Goal: Information Seeking & Learning: Learn about a topic

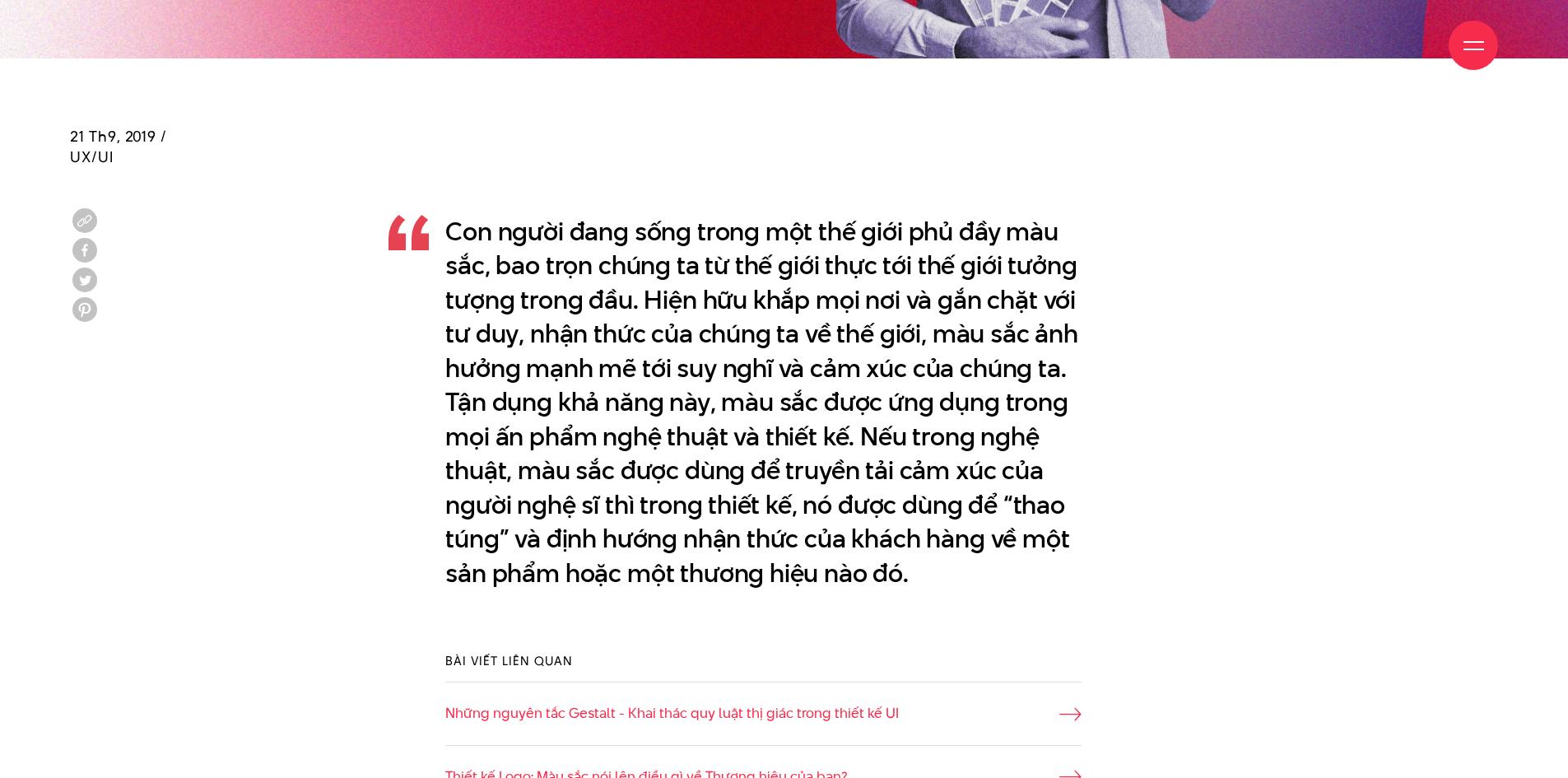
scroll to position [1153, 0]
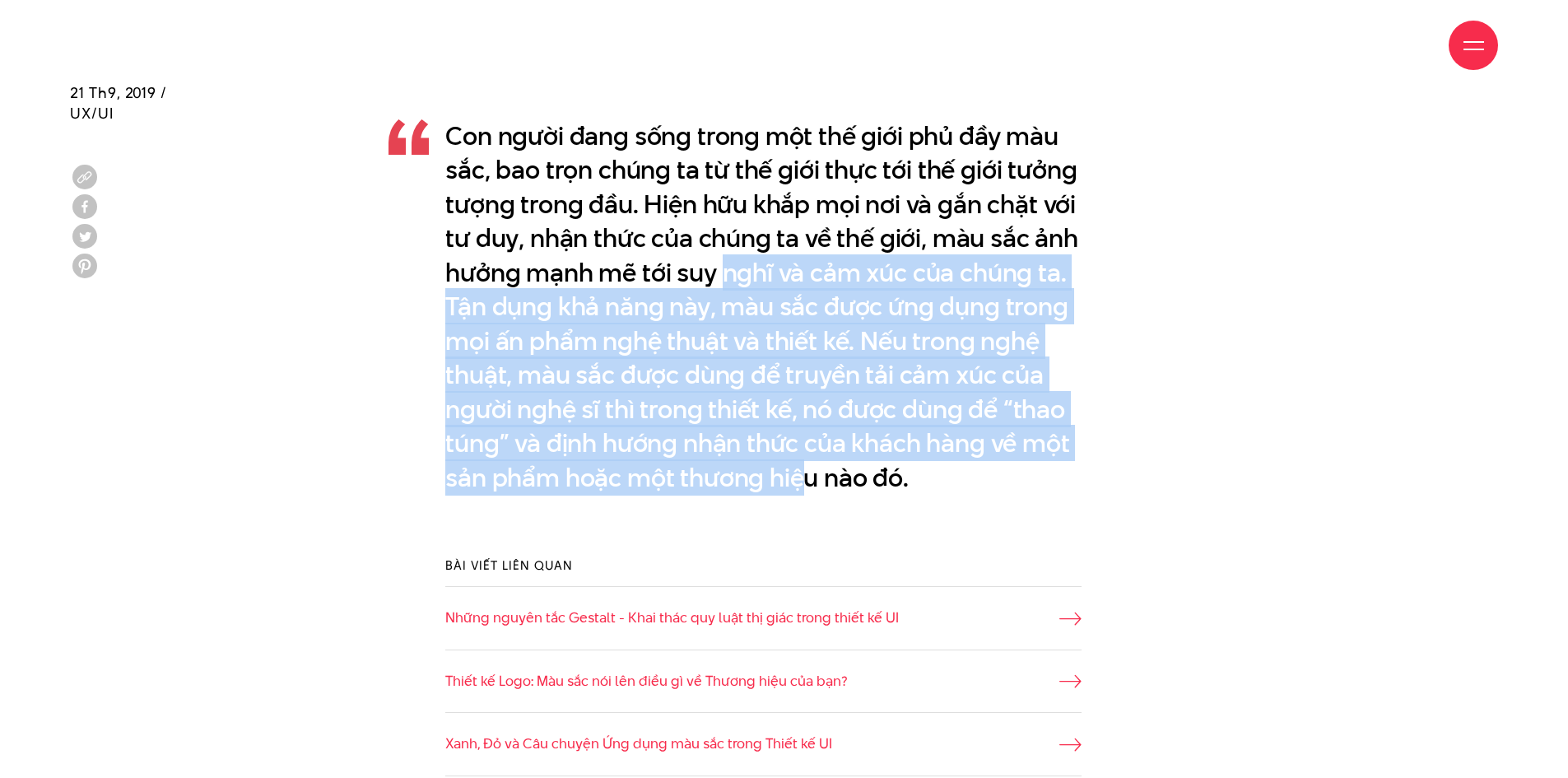
drag, startPoint x: 798, startPoint y: 462, endPoint x: 720, endPoint y: 264, distance: 212.8
click at [720, 264] on p "Con người đang sống trong một thế giới phủ đầy màu sắc, bao trọn chúng ta từ th…" at bounding box center [763, 307] width 636 height 375
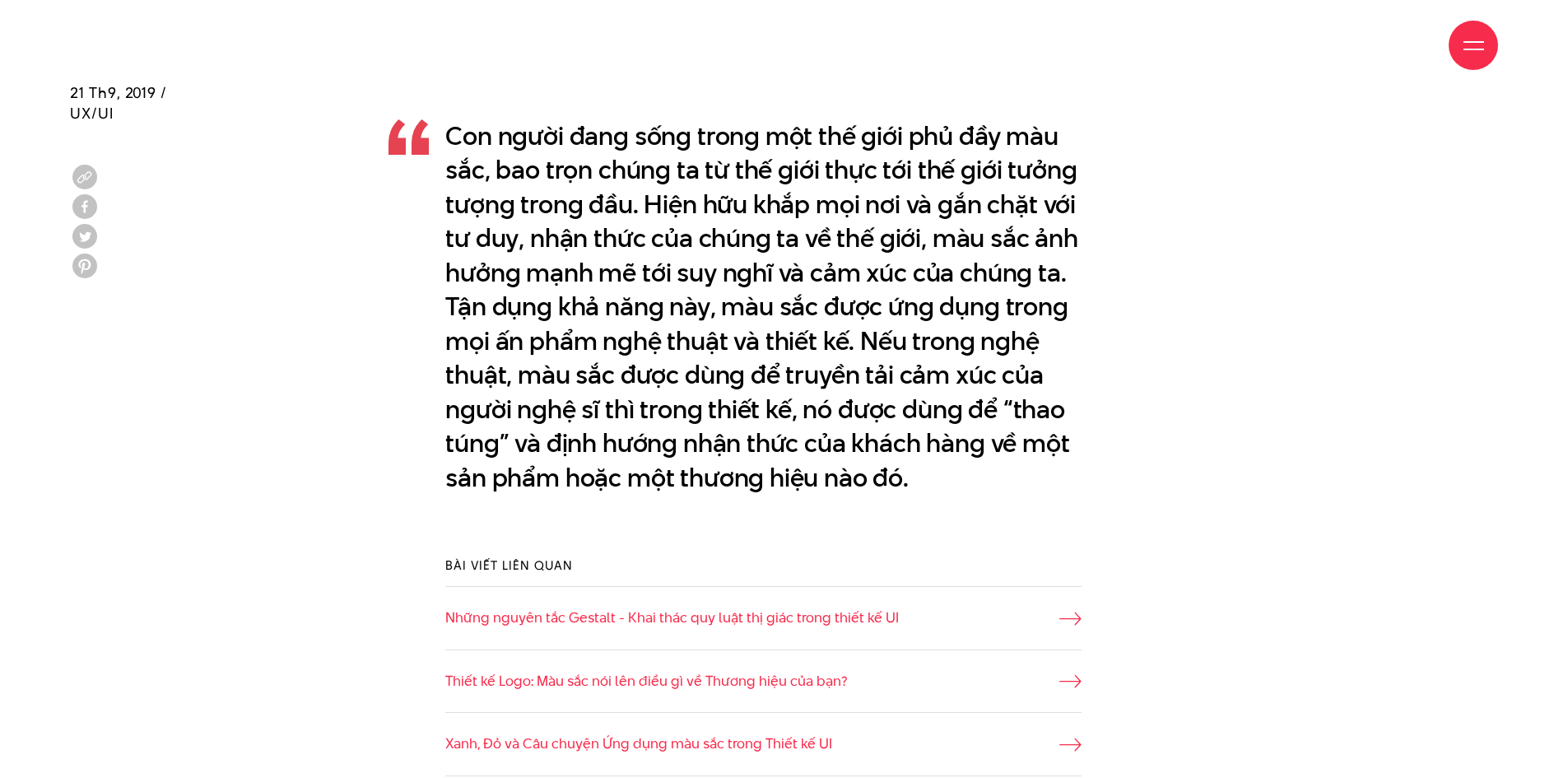
click at [826, 439] on p "Con người đang sống trong một thế giới phủ đầy màu sắc, bao trọn chúng ta từ th…" at bounding box center [763, 307] width 636 height 375
click at [700, 238] on p "Con người đang sống trong một thế giới phủ đầy màu sắc, bao trọn chúng ta từ th…" at bounding box center [763, 307] width 636 height 375
click at [668, 163] on p "Con người đang sống trong một thế giới phủ đầy màu sắc, bao trọn chúng ta từ th…" at bounding box center [763, 307] width 636 height 375
drag, startPoint x: 622, startPoint y: 135, endPoint x: 566, endPoint y: 157, distance: 60.2
drag, startPoint x: 566, startPoint y: 157, endPoint x: 1025, endPoint y: 229, distance: 464.6
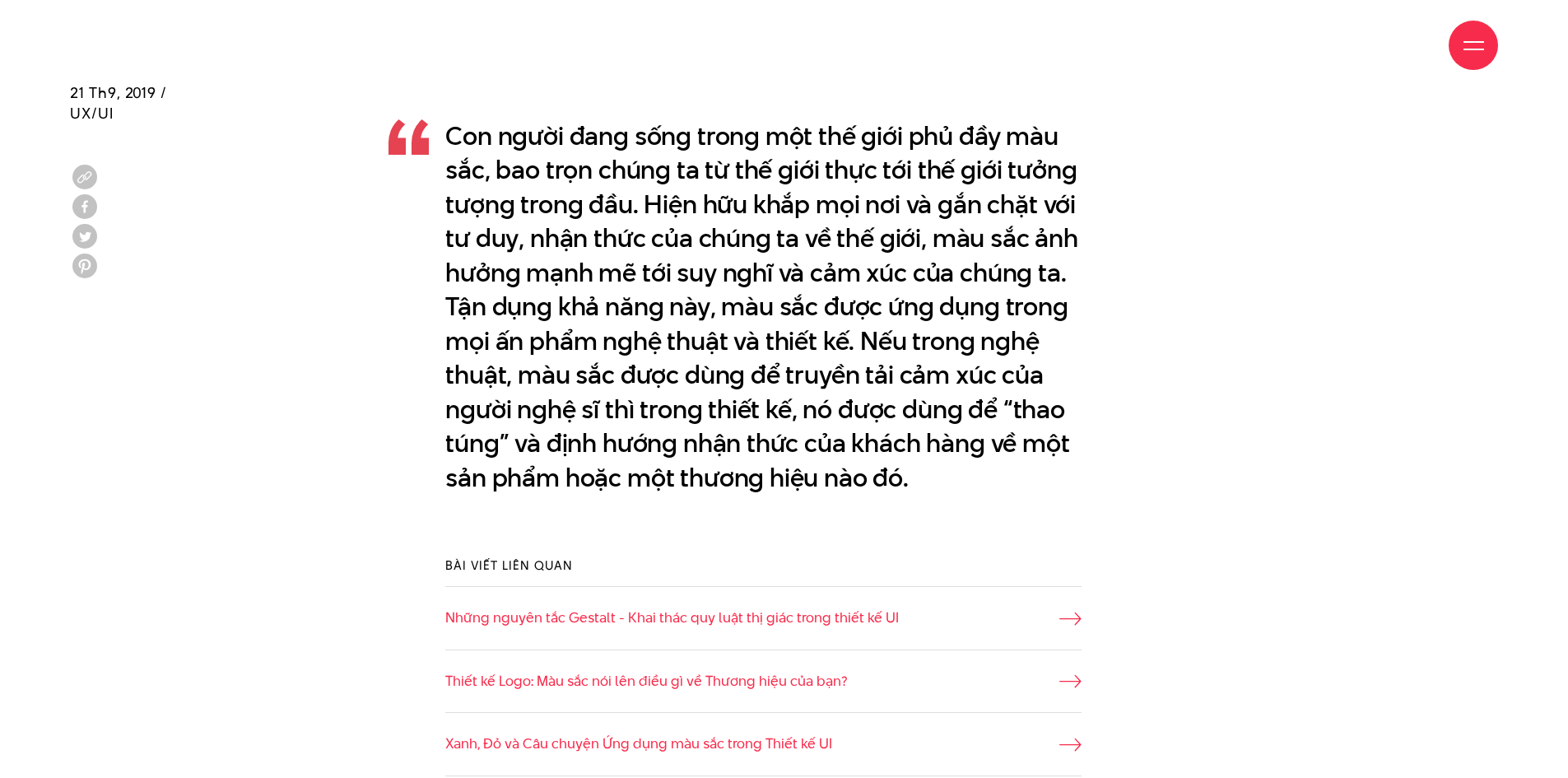
click at [1038, 226] on p "Con người đang sống trong một thế giới phủ đầy màu sắc, bao trọn chúng ta từ th…" at bounding box center [763, 307] width 636 height 375
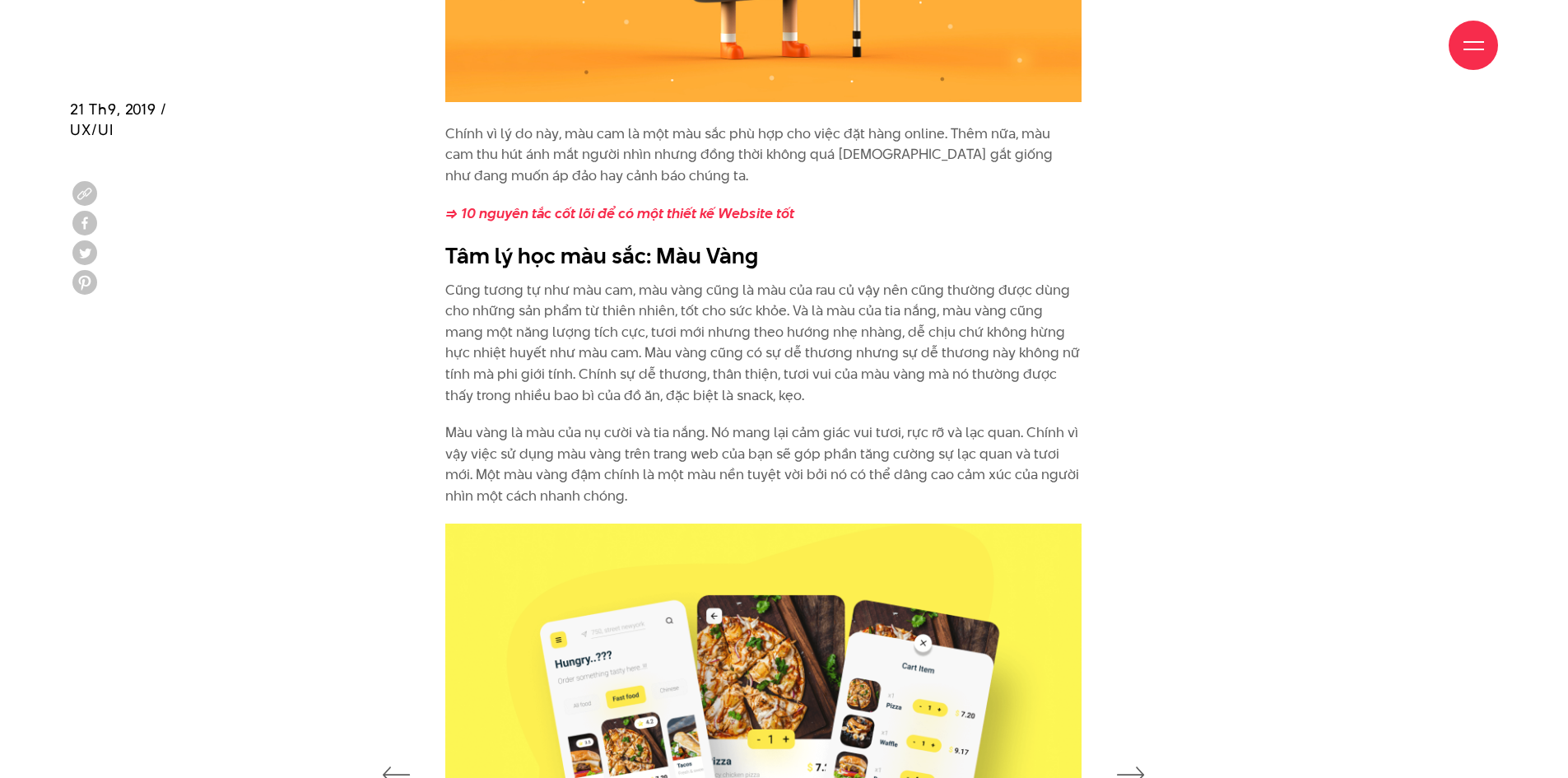
scroll to position [3622, 0]
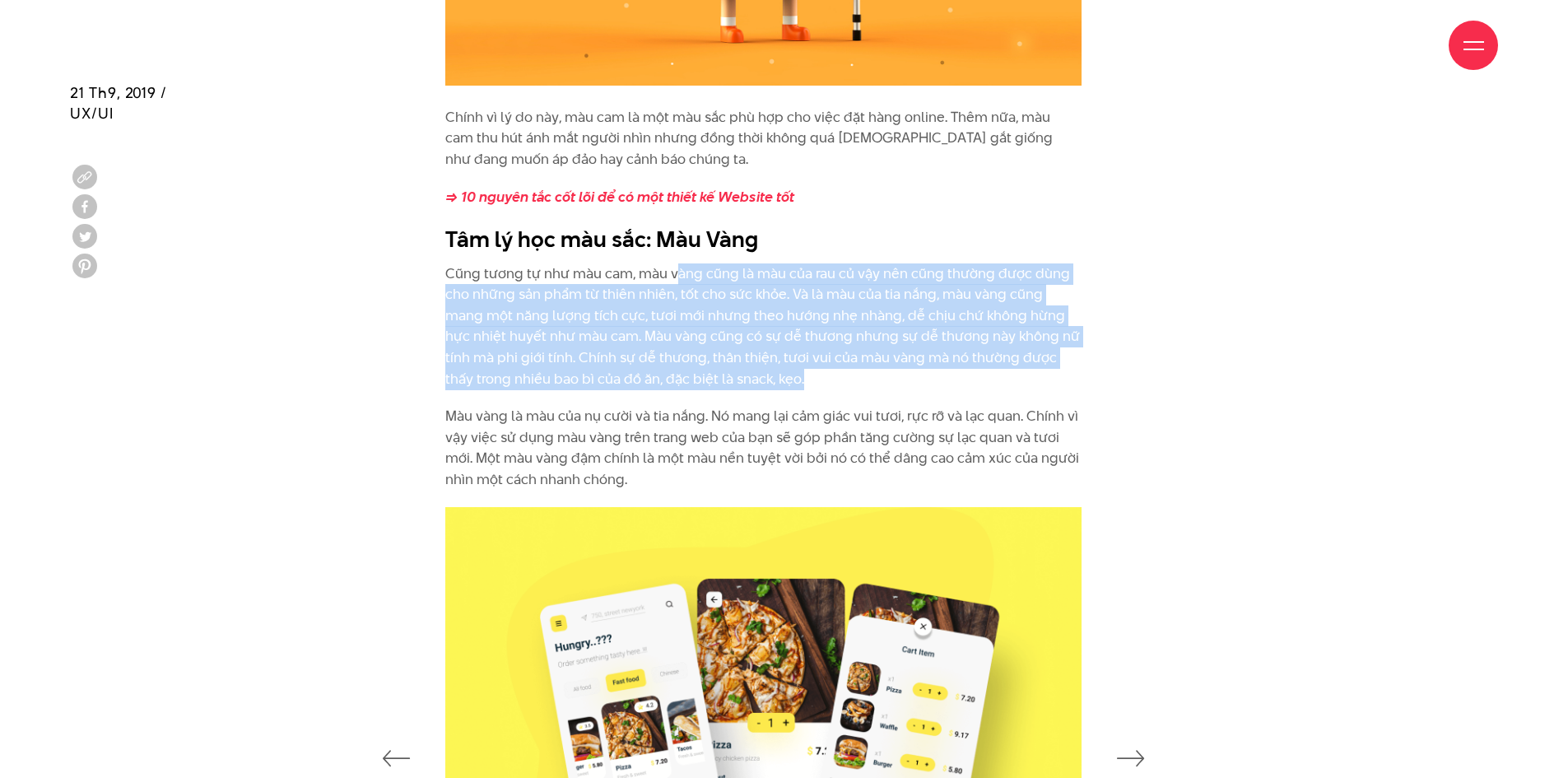
drag, startPoint x: 672, startPoint y: 265, endPoint x: 758, endPoint y: 375, distance: 139.6
click at [758, 375] on p "Cũng tương tự như màu cam, màu vàng cũng là màu của rau củ vậy nên cũng thường …" at bounding box center [763, 327] width 636 height 127
drag, startPoint x: 758, startPoint y: 375, endPoint x: 584, endPoint y: 289, distance: 194.1
click at [584, 289] on p "Cũng tương tự như màu cam, màu vàng cũng là màu của rau củ vậy nên cũng thường …" at bounding box center [763, 327] width 636 height 127
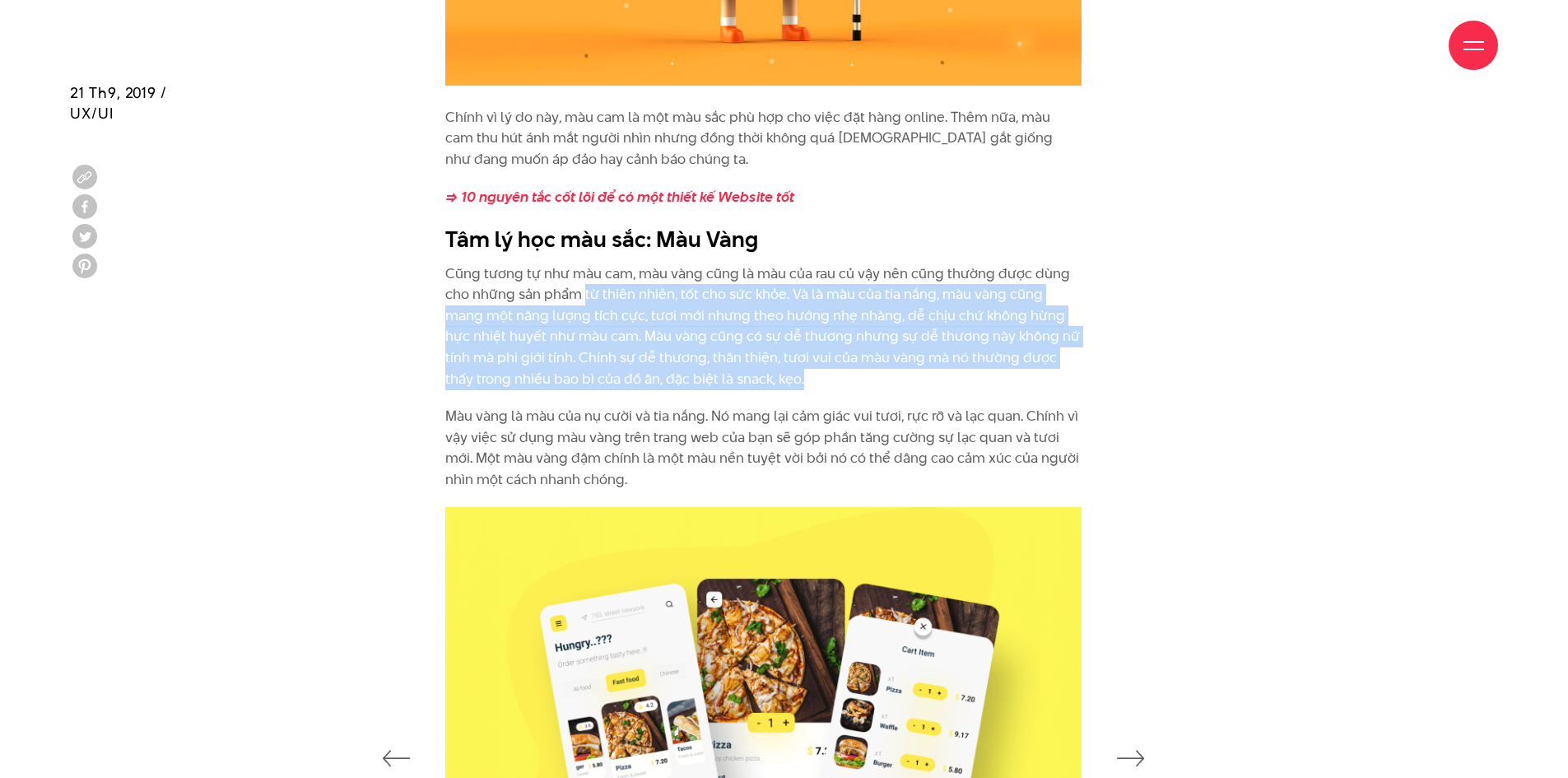
click at [584, 289] on p "Cũng tương tự như màu cam, màu vàng cũng là màu của rau củ vậy nên cũng thường …" at bounding box center [763, 327] width 636 height 127
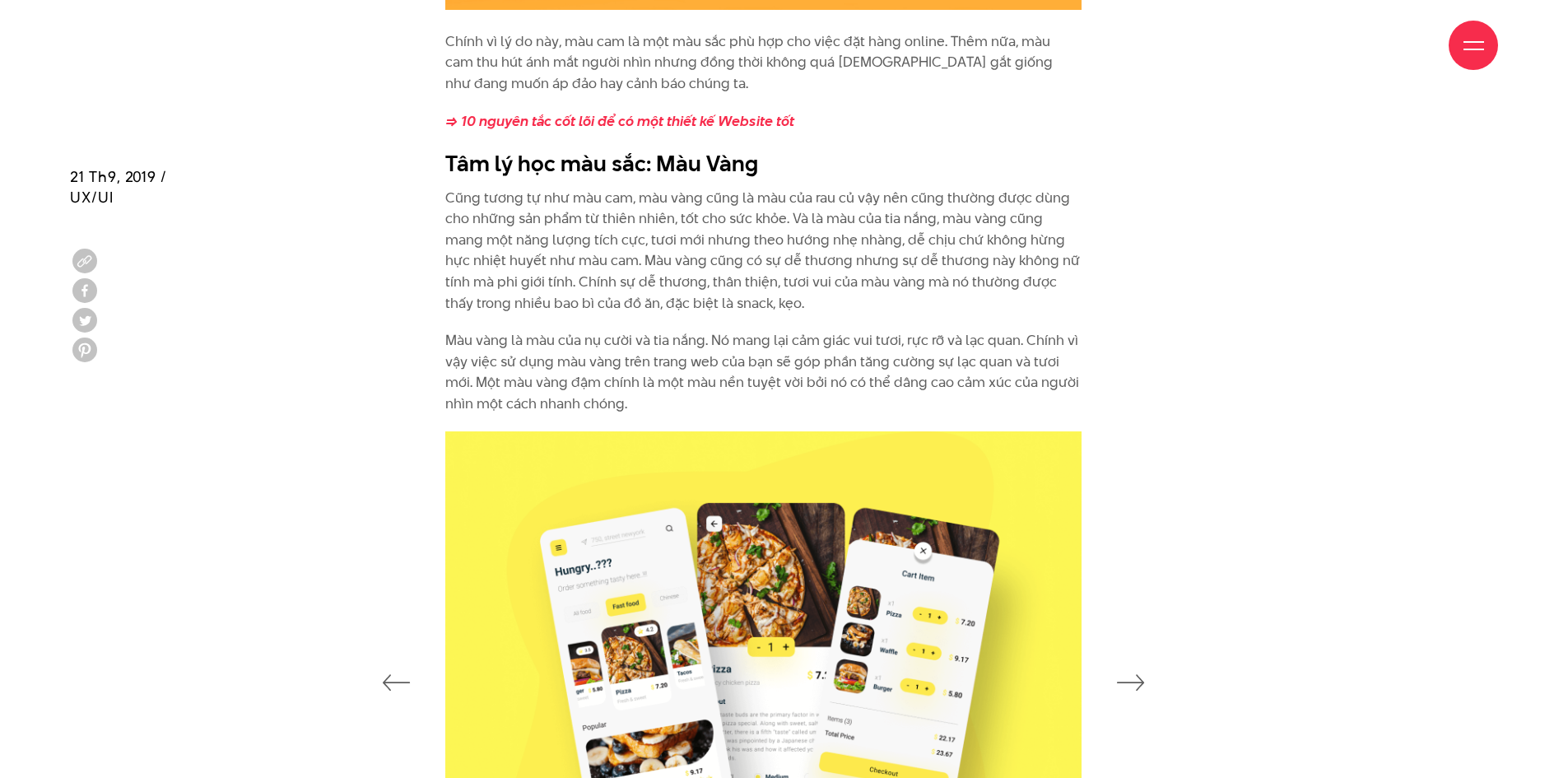
scroll to position [3787, 0]
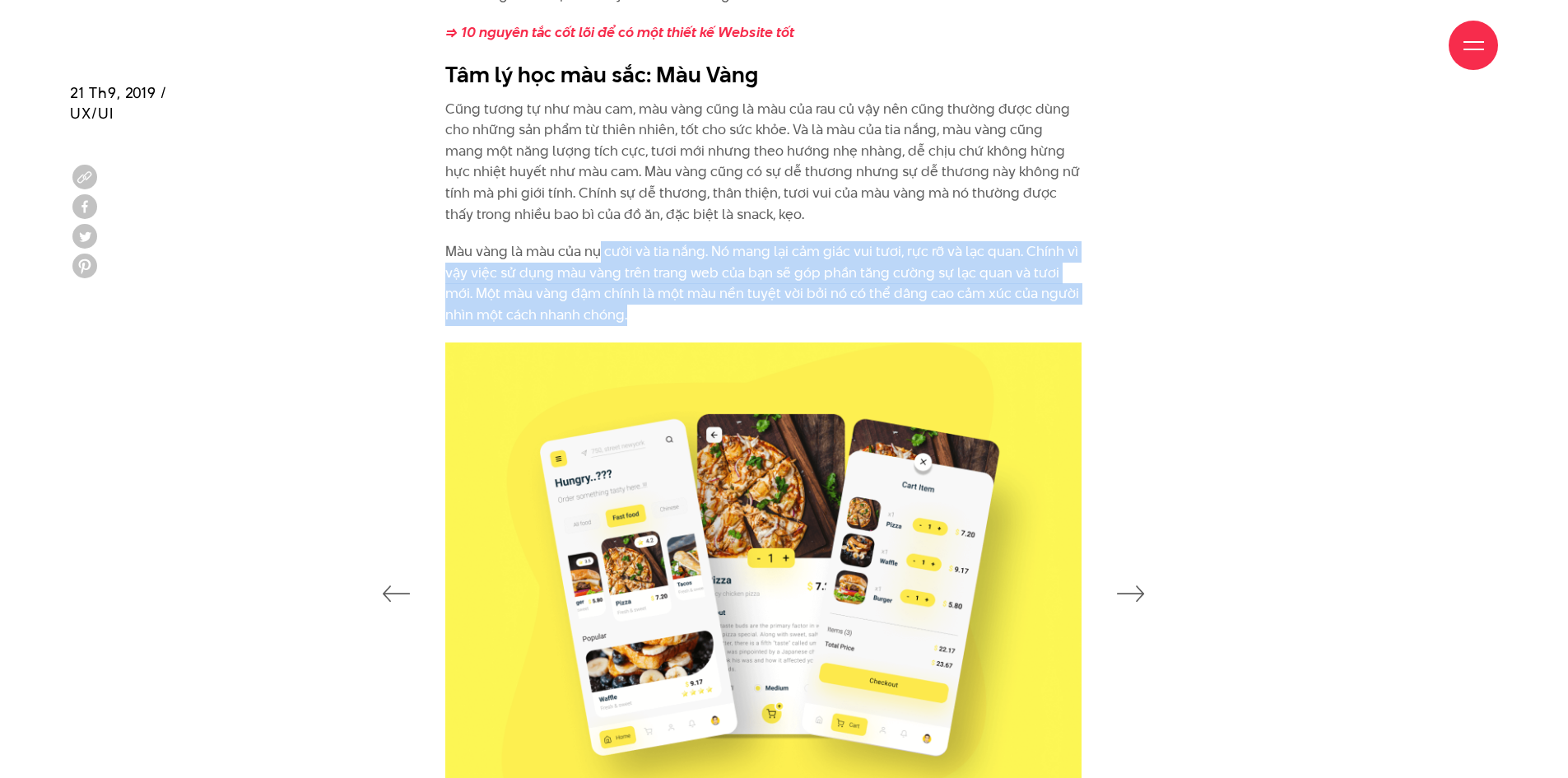
drag, startPoint x: 600, startPoint y: 234, endPoint x: 658, endPoint y: 318, distance: 102.1
click at [657, 318] on div "Chính vì lý do này, màu cam là một màu sắc phù hợp cho việc đặt hàng online. Th…" at bounding box center [763, 134] width 636 height 384
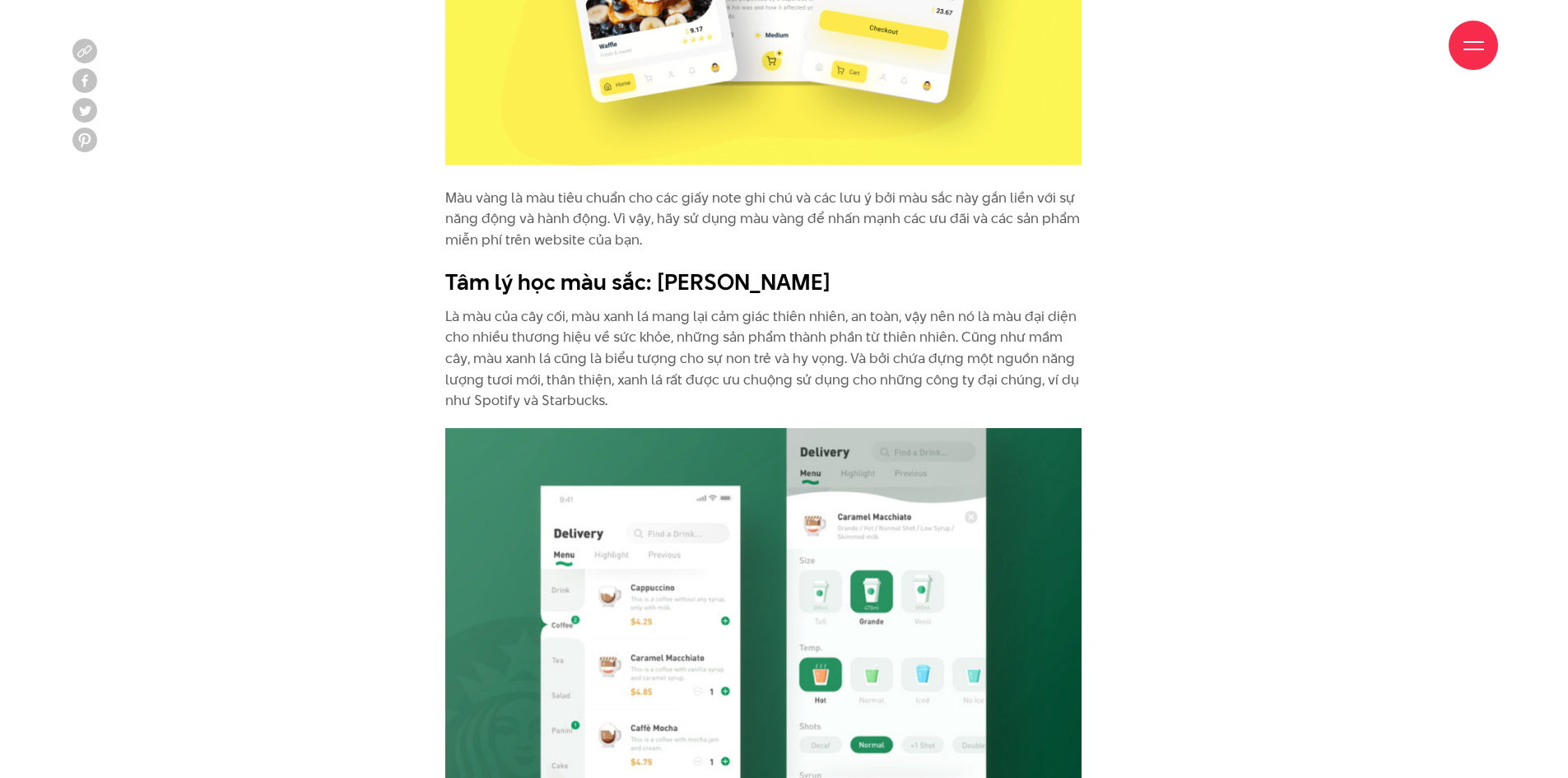
scroll to position [4446, 0]
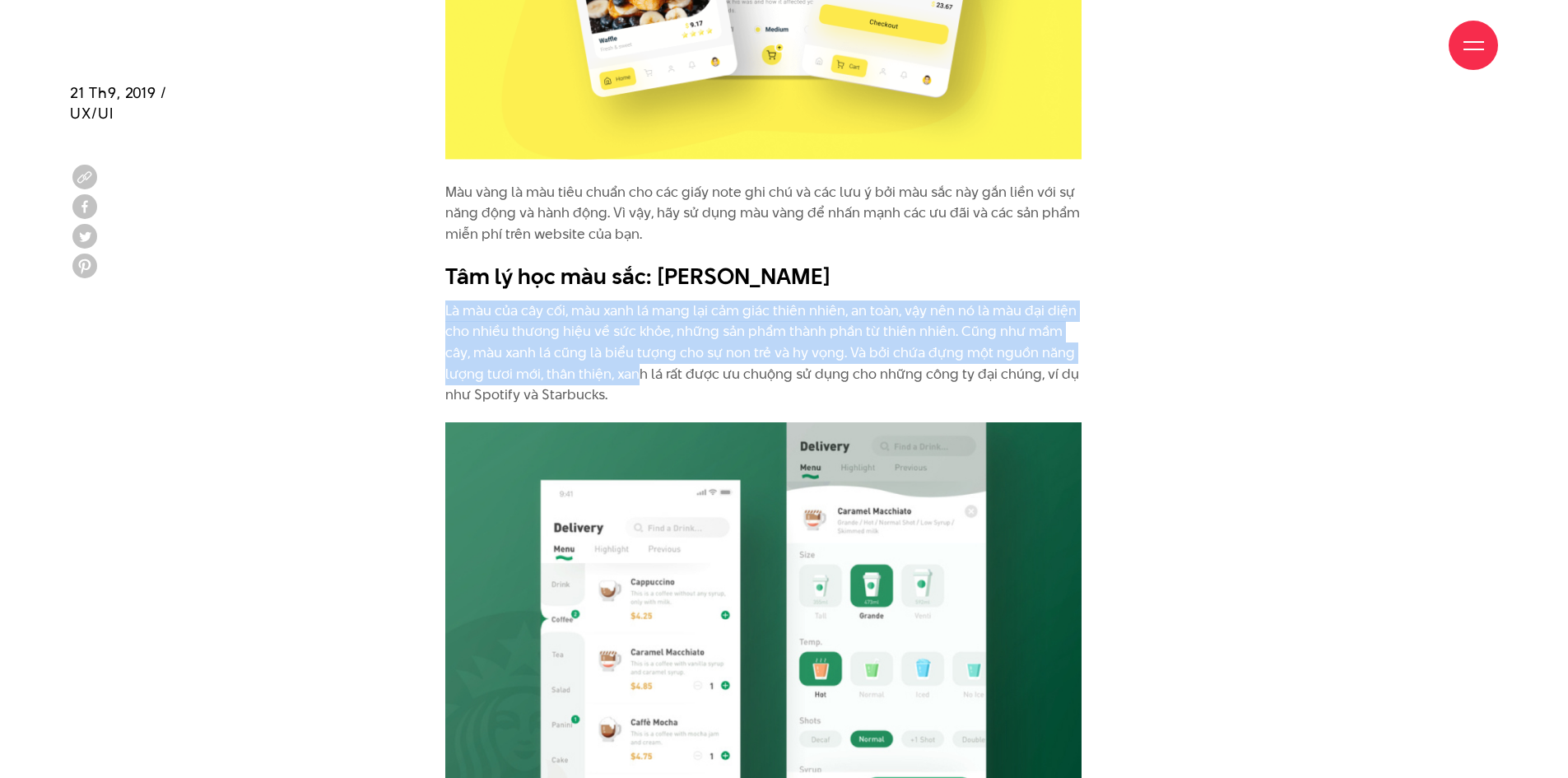
drag, startPoint x: 434, startPoint y: 309, endPoint x: 638, endPoint y: 381, distance: 216.3
click at [638, 381] on p "Là màu của cây cối, màu xanh lá mang lại cảm giác thiên nhiên, an toàn, vậy nên…" at bounding box center [763, 353] width 636 height 106
drag, startPoint x: 642, startPoint y: 384, endPoint x: 456, endPoint y: 300, distance: 204.1
click at [456, 301] on p "Là màu của cây cối, màu xanh lá mang lại cảm giác thiên nhiên, an toàn, vậy nên…" at bounding box center [763, 353] width 636 height 106
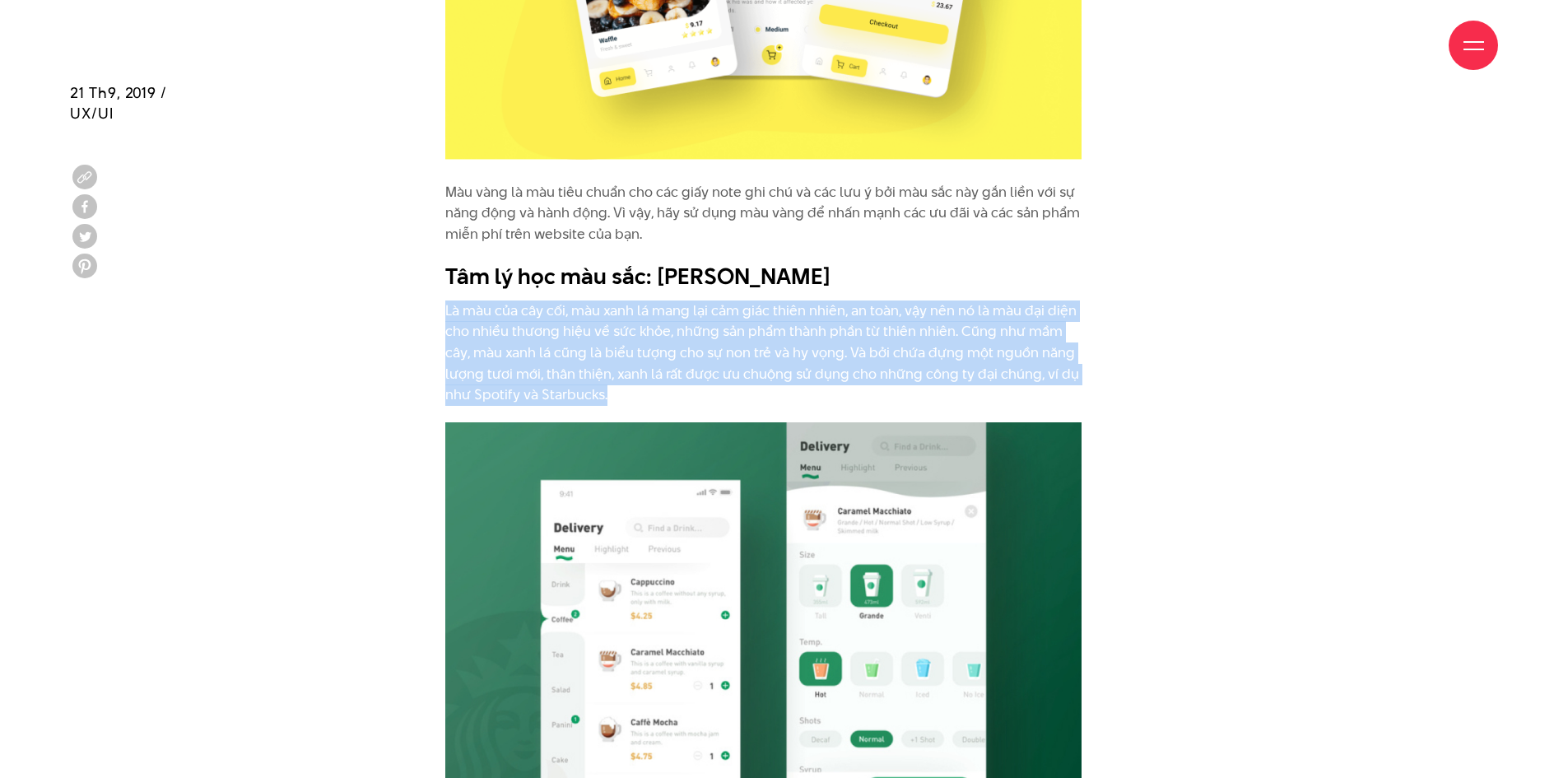
drag, startPoint x: 421, startPoint y: 310, endPoint x: 671, endPoint y: 395, distance: 264.1
click at [671, 395] on p "Là màu của cây cối, màu xanh lá mang lại cảm giác thiên nhiên, an toàn, vậy nên…" at bounding box center [763, 353] width 636 height 106
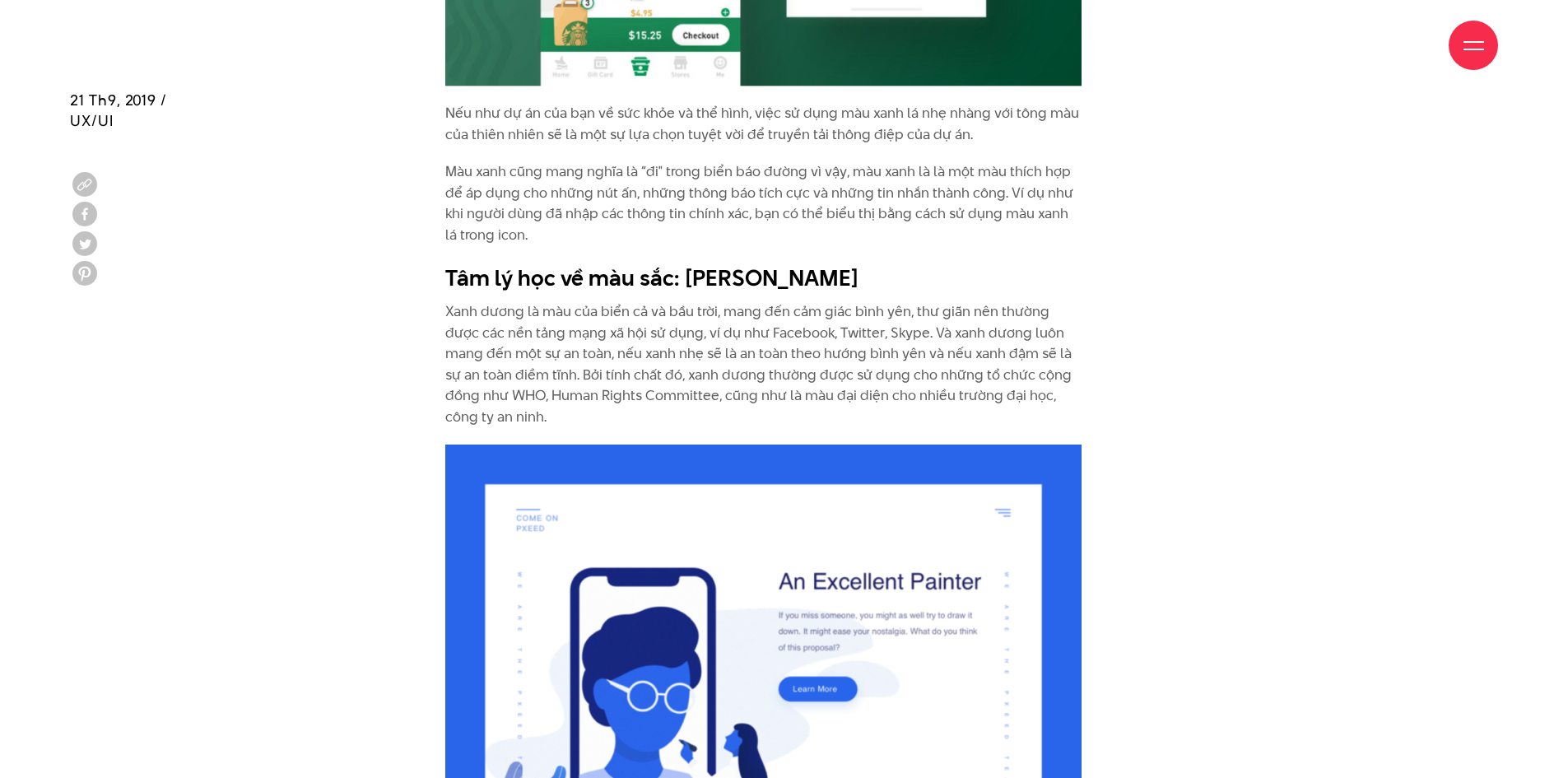
scroll to position [5269, 0]
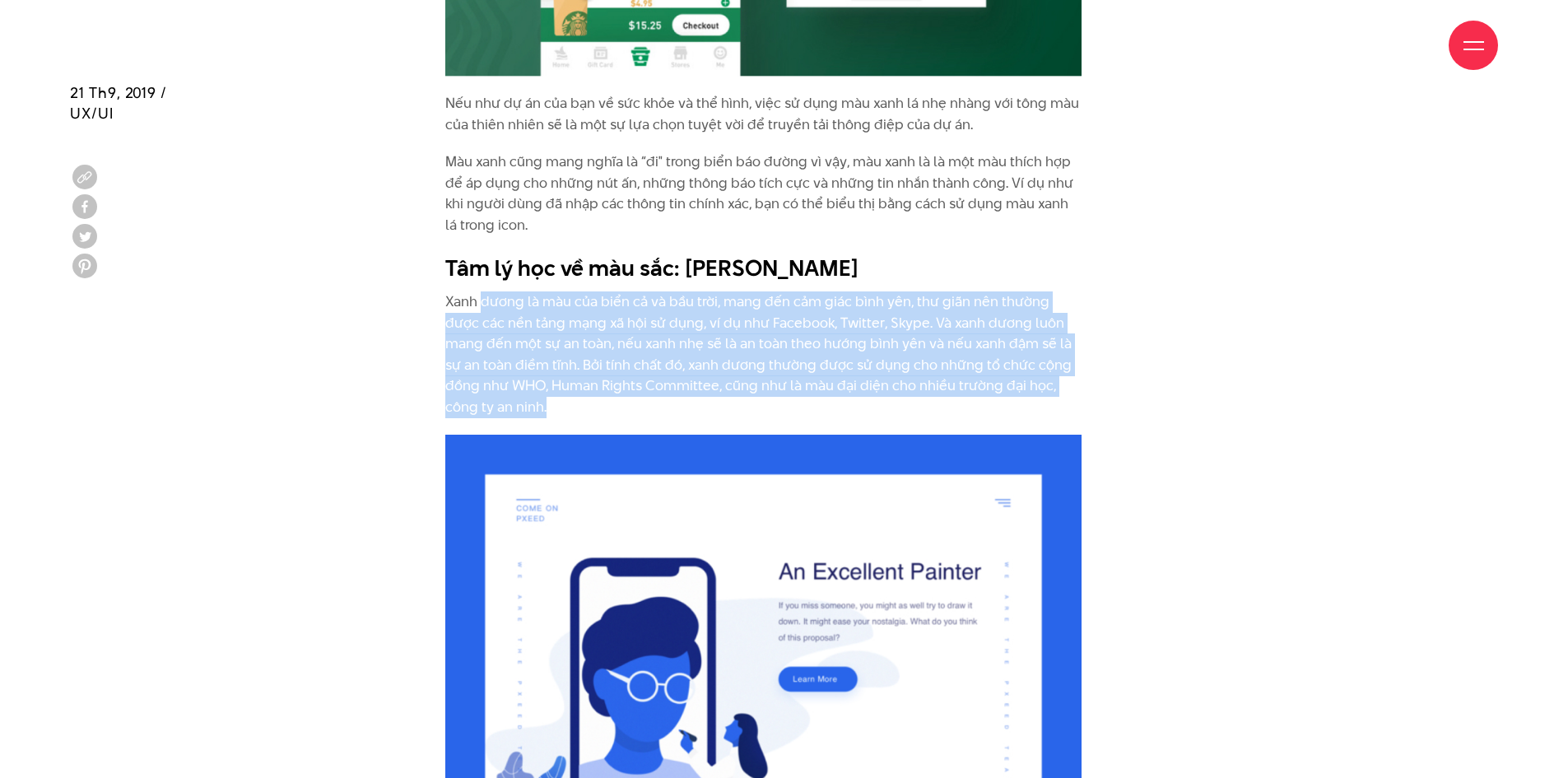
drag, startPoint x: 481, startPoint y: 300, endPoint x: 552, endPoint y: 405, distance: 126.8
click at [552, 405] on p "Xanh dương là màu của biển cả và bầu trời, mang đến cảm giác bình yên, thư giãn…" at bounding box center [763, 355] width 636 height 127
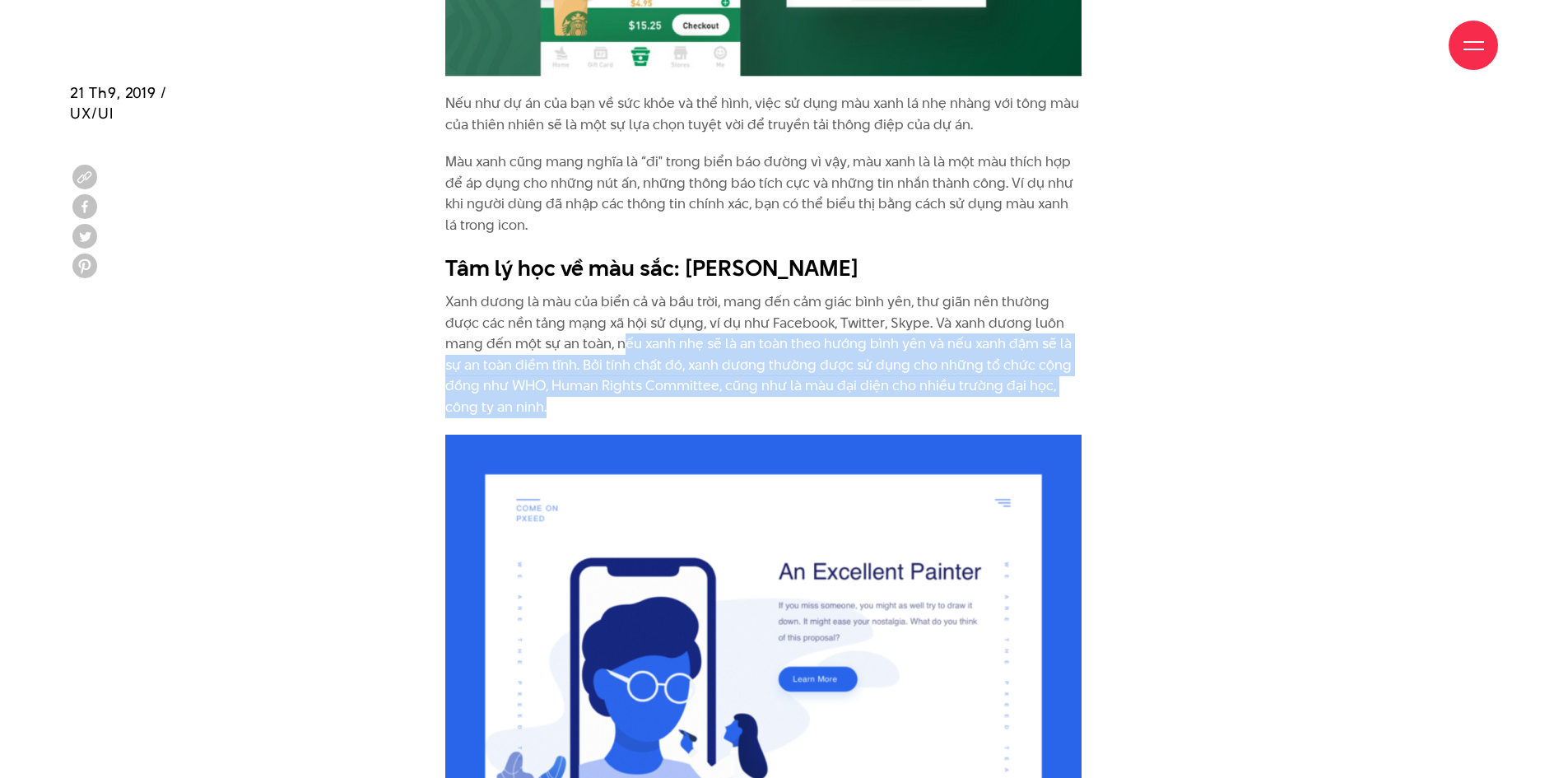
drag, startPoint x: 585, startPoint y: 345, endPoint x: 651, endPoint y: 417, distance: 97.7
click at [651, 417] on p "Xanh dương là màu của biển cả và bầu trời, mang đến cảm giác bình yên, thư giãn…" at bounding box center [763, 355] width 636 height 127
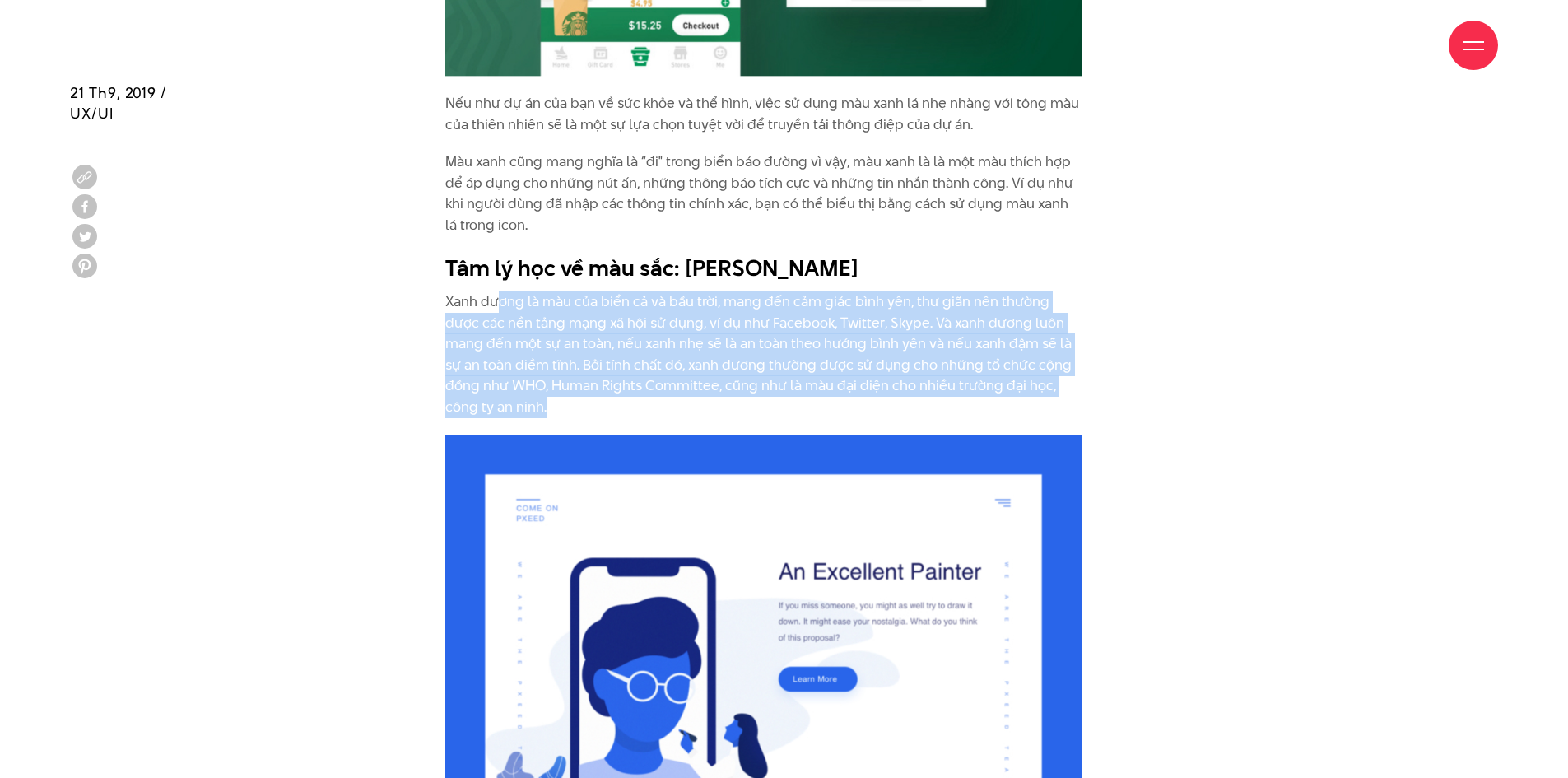
drag, startPoint x: 651, startPoint y: 417, endPoint x: 499, endPoint y: 302, distance: 190.6
click at [499, 302] on p "Xanh dương là màu của biển cả và bầu trời, mang đến cảm giác bình yên, thư giãn…" at bounding box center [763, 355] width 636 height 127
drag, startPoint x: 571, startPoint y: 303, endPoint x: 841, endPoint y: 400, distance: 286.9
click at [825, 410] on p "Xanh dương là màu của biển cả và bầu trời, mang đến cảm giác bình yên, thư giãn…" at bounding box center [763, 355] width 636 height 127
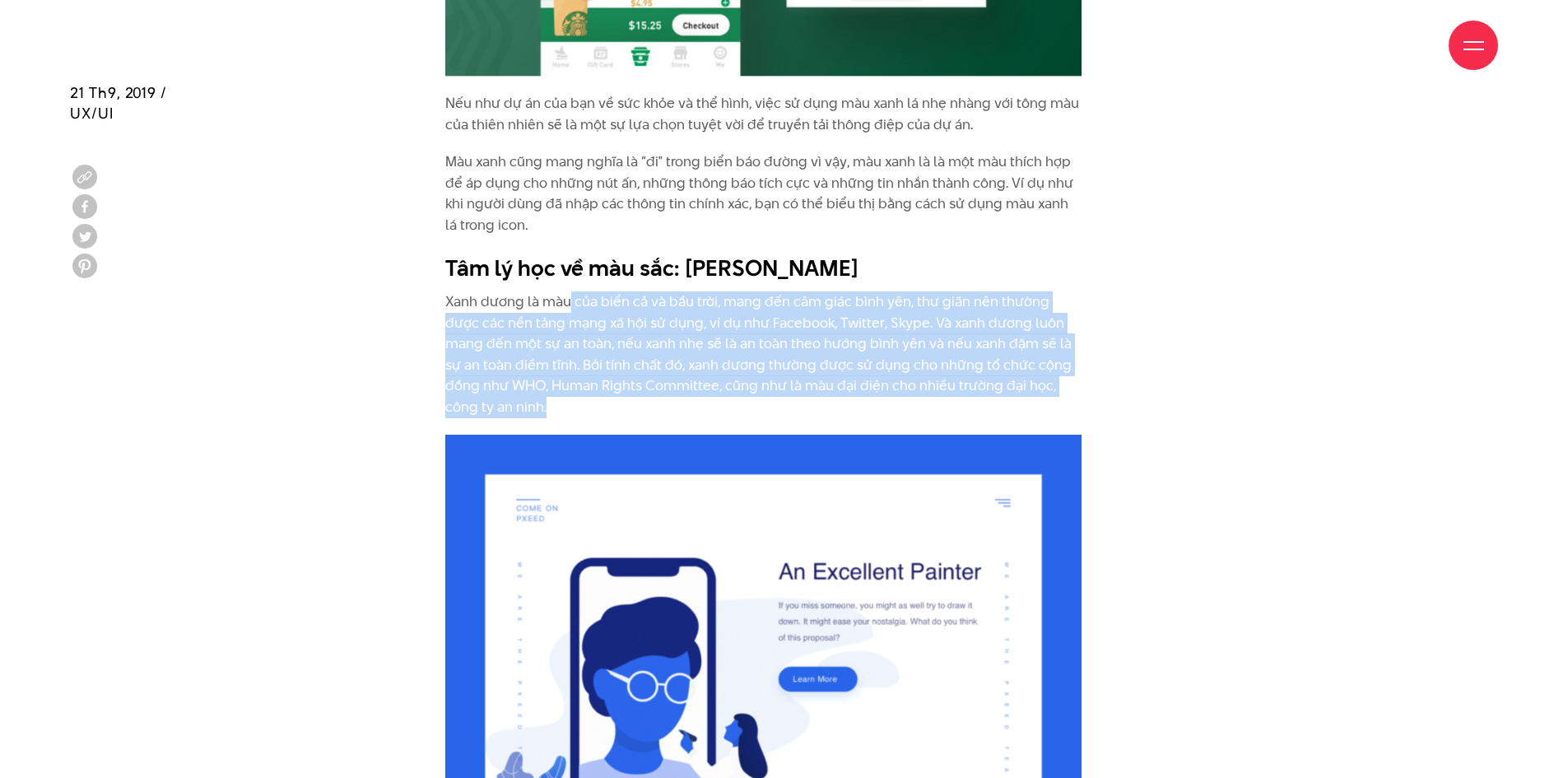
click at [873, 373] on p "Xanh dương là màu của biển cả và bầu trời, mang đến cảm giác bình yên, thư giãn…" at bounding box center [763, 355] width 636 height 127
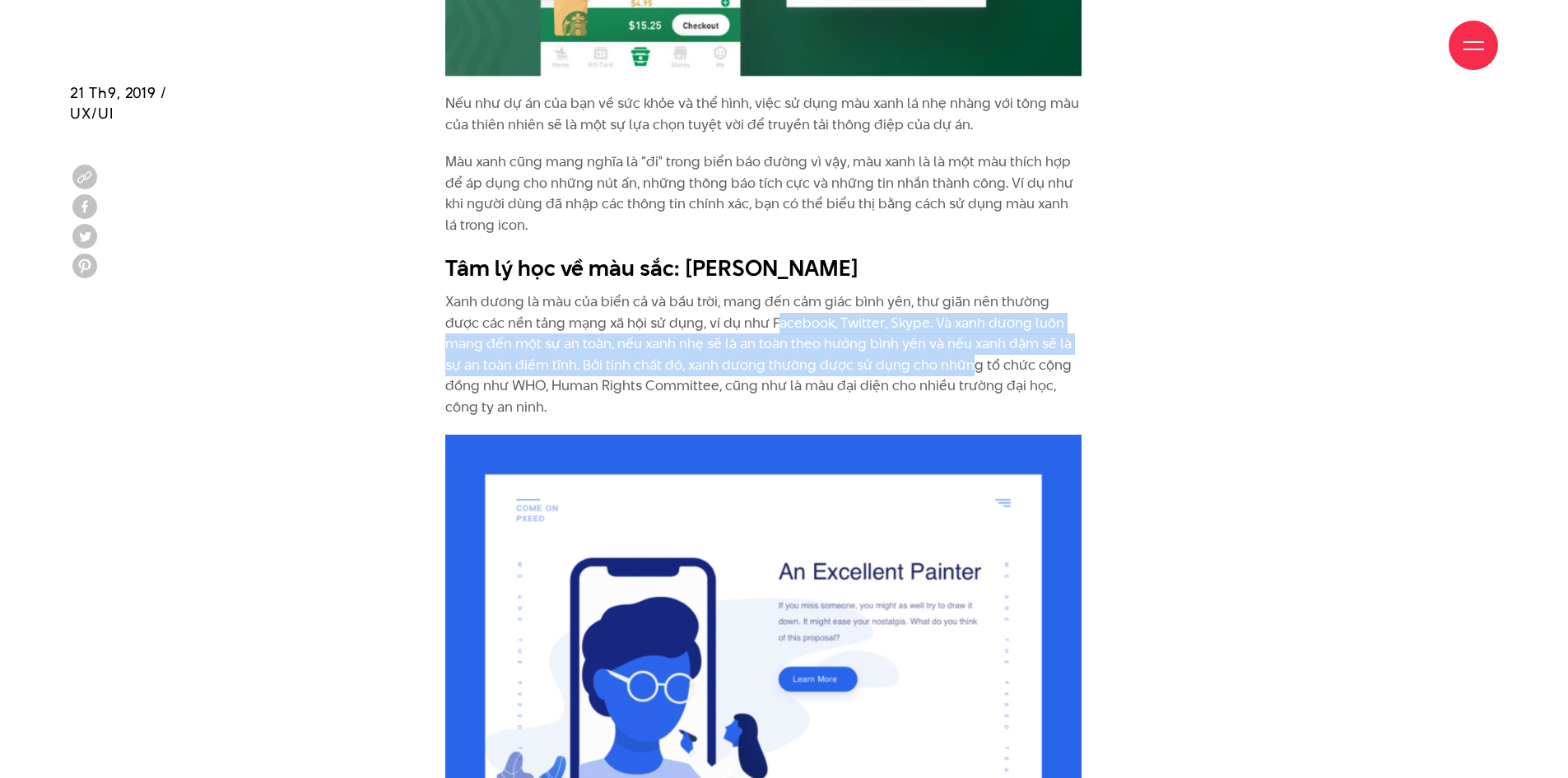
drag, startPoint x: 742, startPoint y: 322, endPoint x: 928, endPoint y: 375, distance: 193.4
click at [928, 375] on p "Xanh dương là màu của biển cả và bầu trời, mang đến cảm giác bình yên, thư giãn…" at bounding box center [763, 355] width 636 height 127
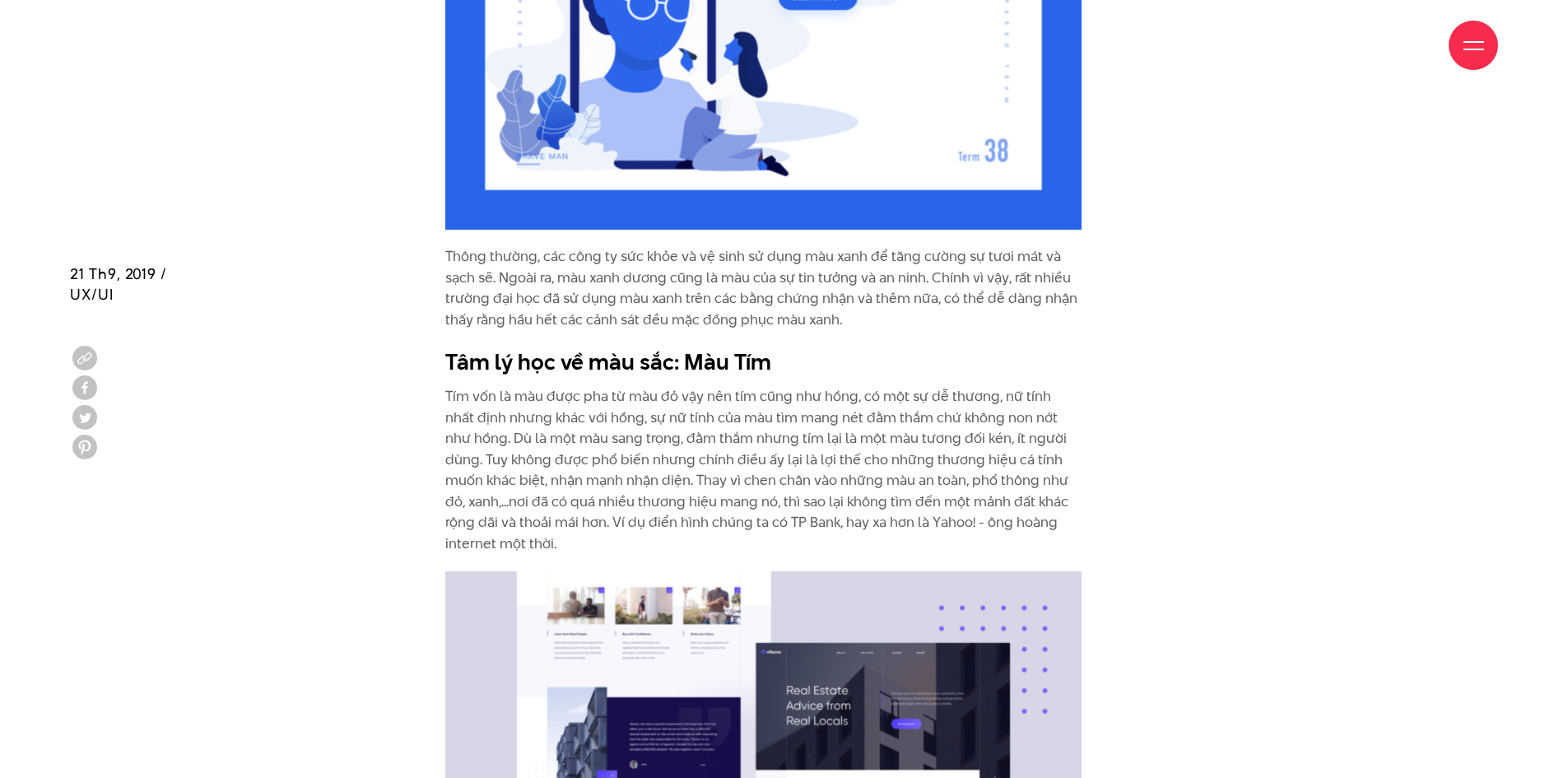
scroll to position [6174, 0]
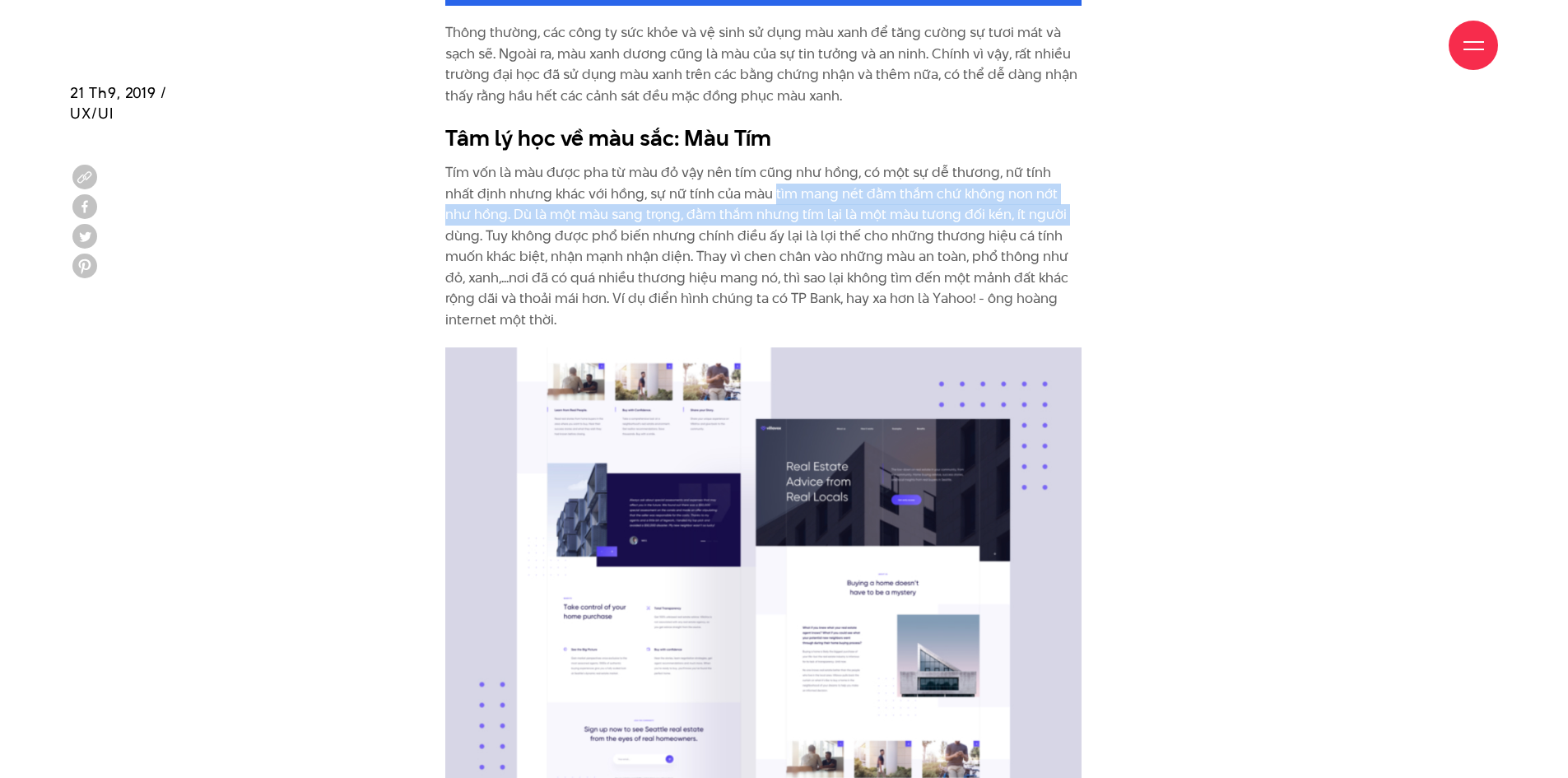
drag, startPoint x: 750, startPoint y: 191, endPoint x: 1040, endPoint y: 206, distance: 290.4
click at [1040, 206] on p "Tím vốn là màu được pha từ màu đỏ vậy nên tím cũng như hồng, có một sự dễ thươn…" at bounding box center [763, 247] width 636 height 169
drag, startPoint x: 634, startPoint y: 196, endPoint x: 1051, endPoint y: 205, distance: 417.1
click at [1051, 205] on p "Tím vốn là màu được pha từ màu đỏ vậy nên tím cũng như hồng, có một sự dễ thươn…" at bounding box center [763, 247] width 636 height 169
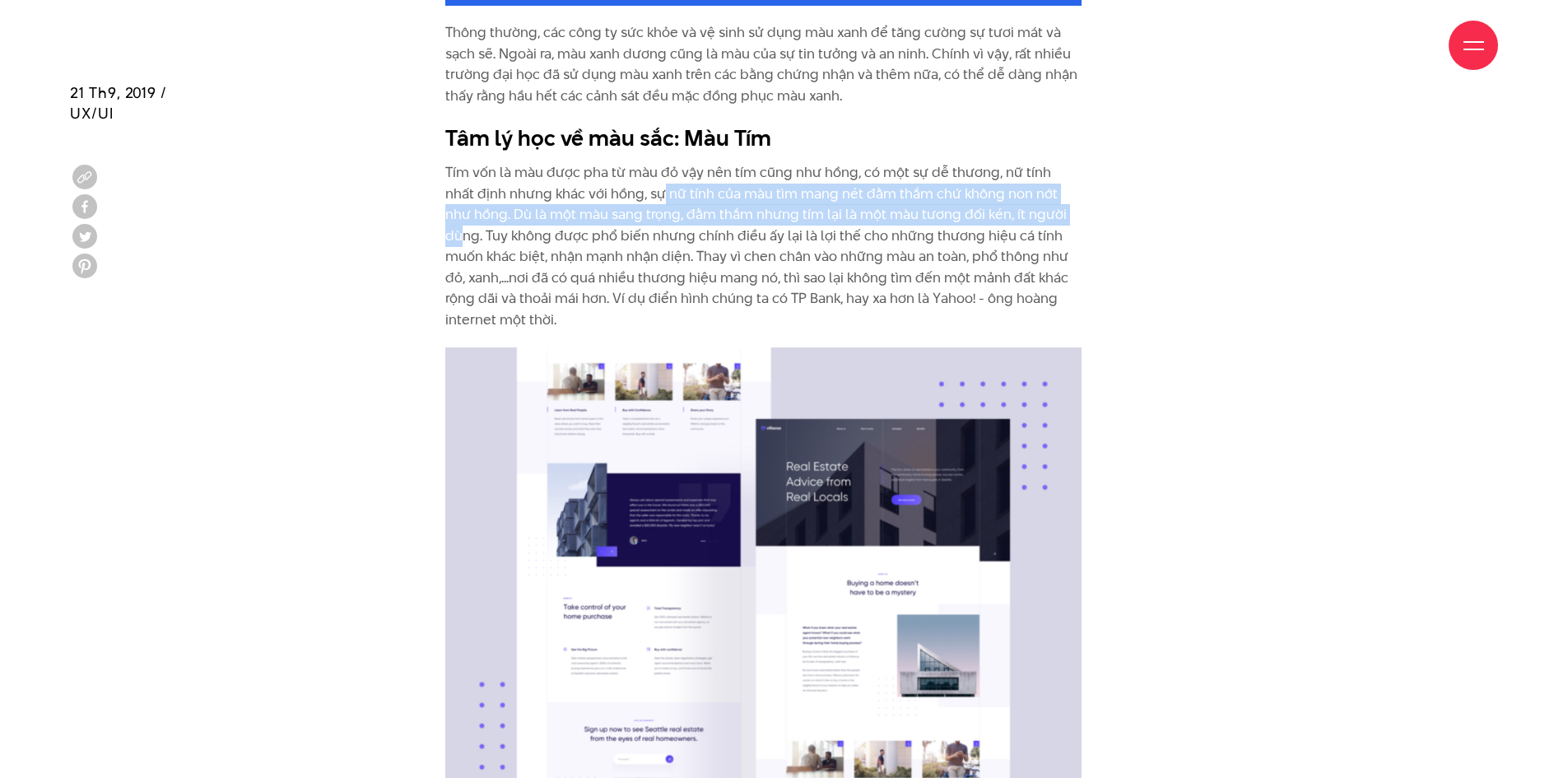
click at [1051, 205] on p "Tím vốn là màu được pha từ màu đỏ vậy nên tím cũng như hồng, có một sự dễ thươn…" at bounding box center [763, 247] width 636 height 169
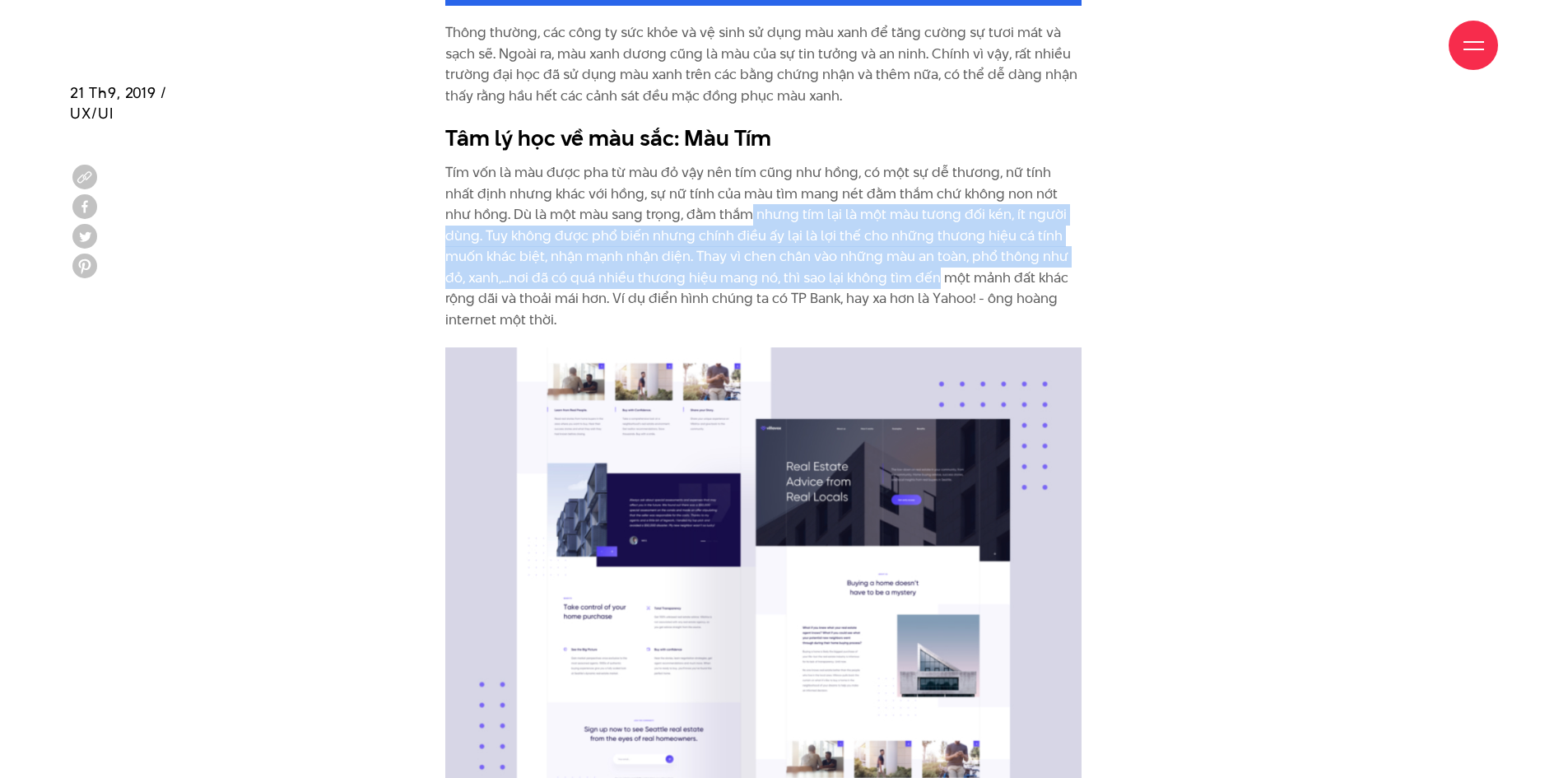
drag, startPoint x: 749, startPoint y: 232, endPoint x: 912, endPoint y: 270, distance: 167.4
click at [912, 270] on p "Tím vốn là màu được pha từ màu đỏ vậy nên tím cũng như hồng, có một sự dễ thươn…" at bounding box center [763, 247] width 636 height 169
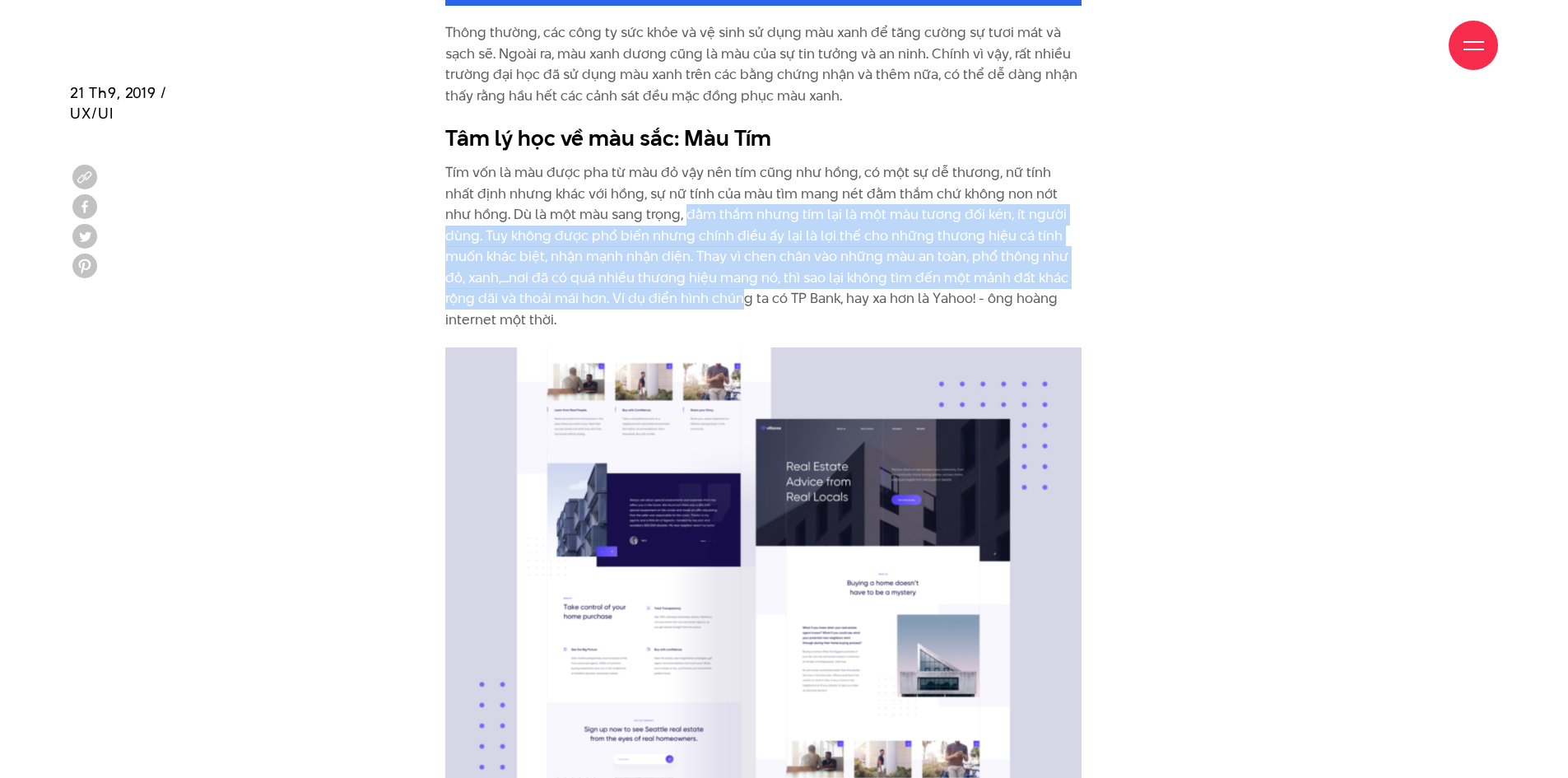
drag, startPoint x: 659, startPoint y: 219, endPoint x: 712, endPoint y: 303, distance: 99.3
click at [712, 303] on p "Tím vốn là màu được pha từ màu đỏ vậy nên tím cũng như hồng, có một sự dễ thươn…" at bounding box center [763, 247] width 636 height 169
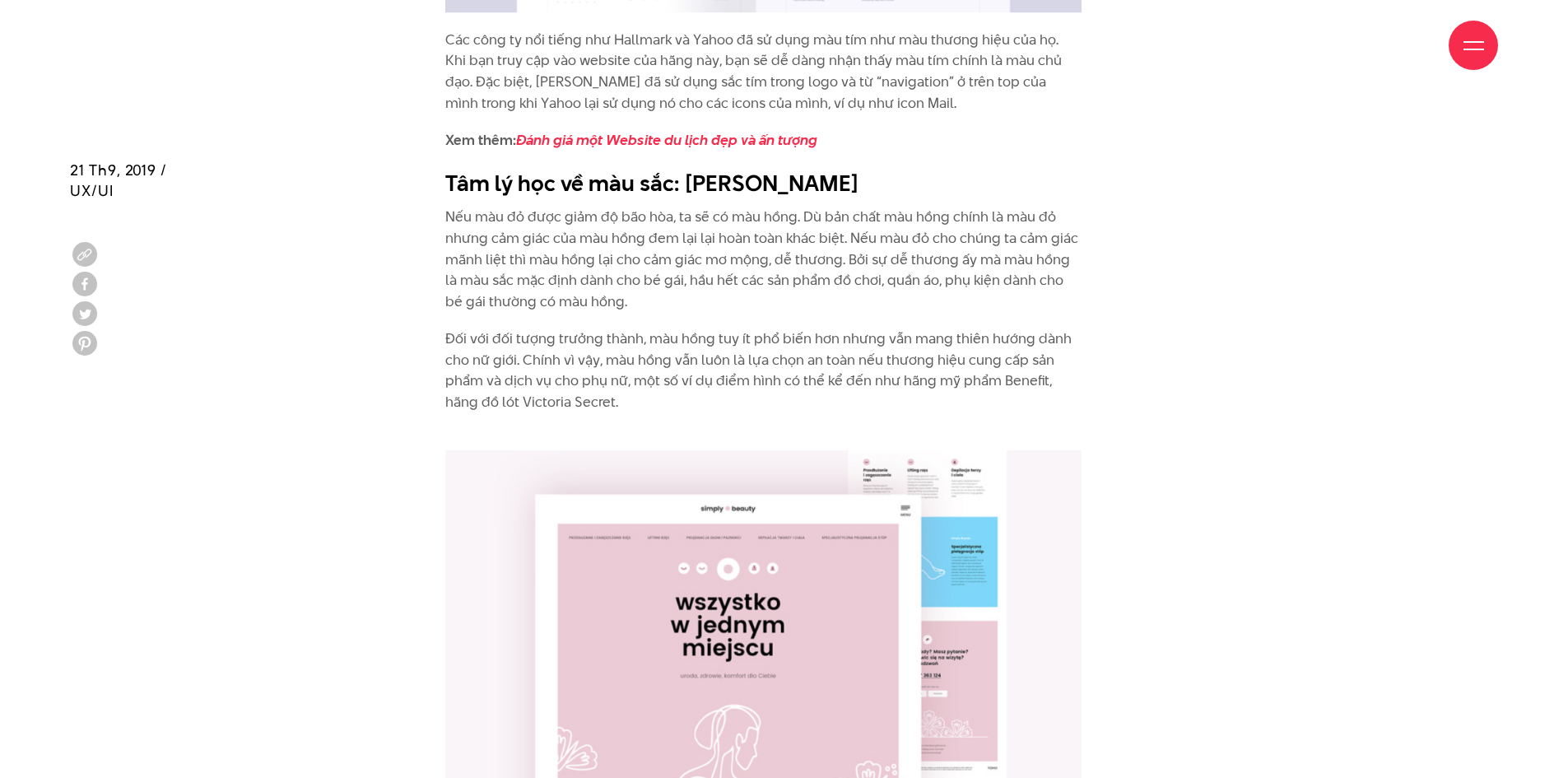
scroll to position [7080, 0]
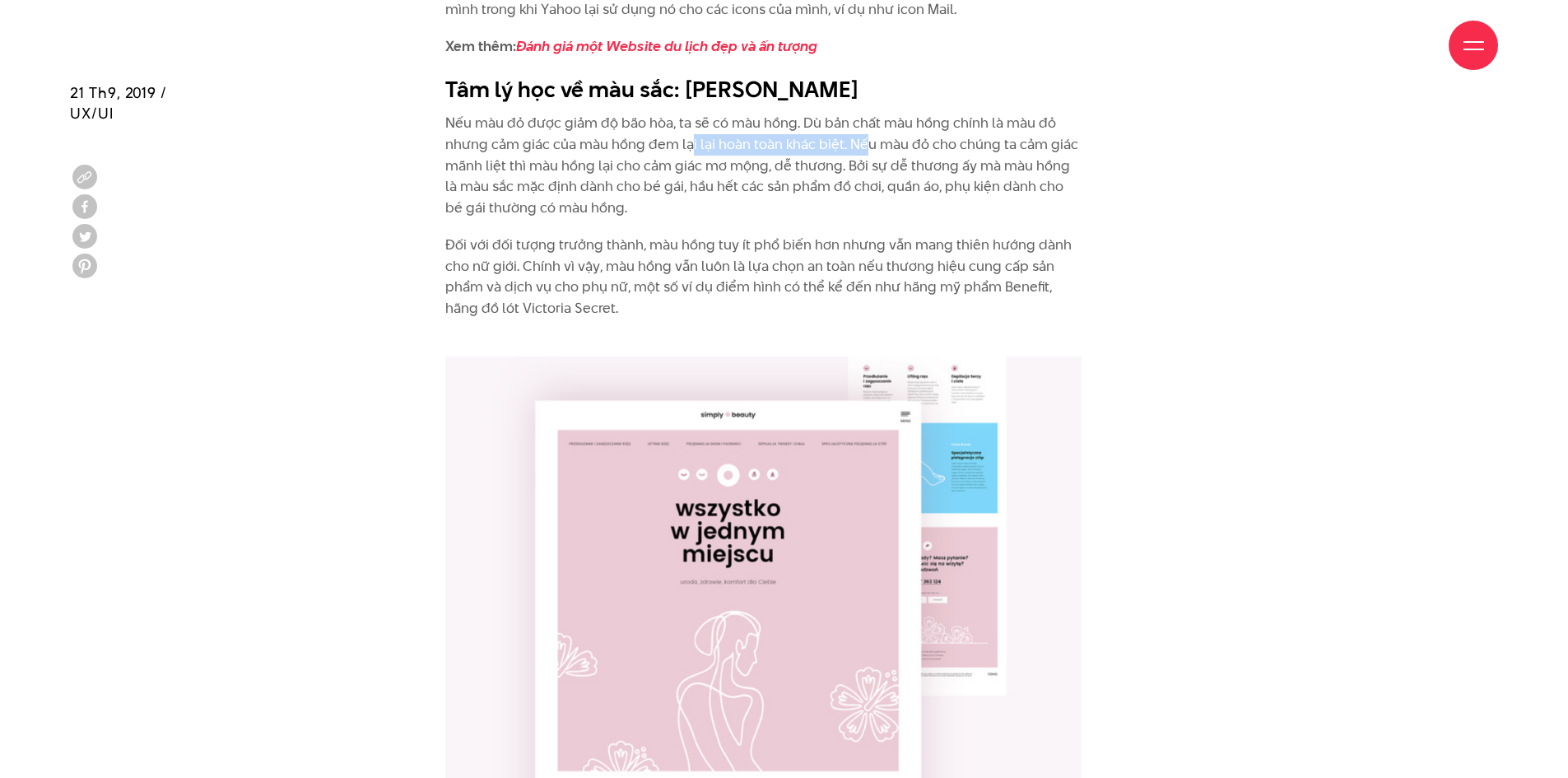
drag, startPoint x: 692, startPoint y: 144, endPoint x: 872, endPoint y: 154, distance: 180.3
click at [871, 154] on p "Nếu màu đỏ được giảm độ bão hòa, ta sẽ có màu hồng. Dù bản chất màu hồng chính …" at bounding box center [763, 165] width 636 height 106
click at [872, 154] on p "Nếu màu đỏ được giảm độ bão hòa, ta sẽ có màu hồng. Dù bản chất màu hồng chính …" at bounding box center [763, 165] width 636 height 106
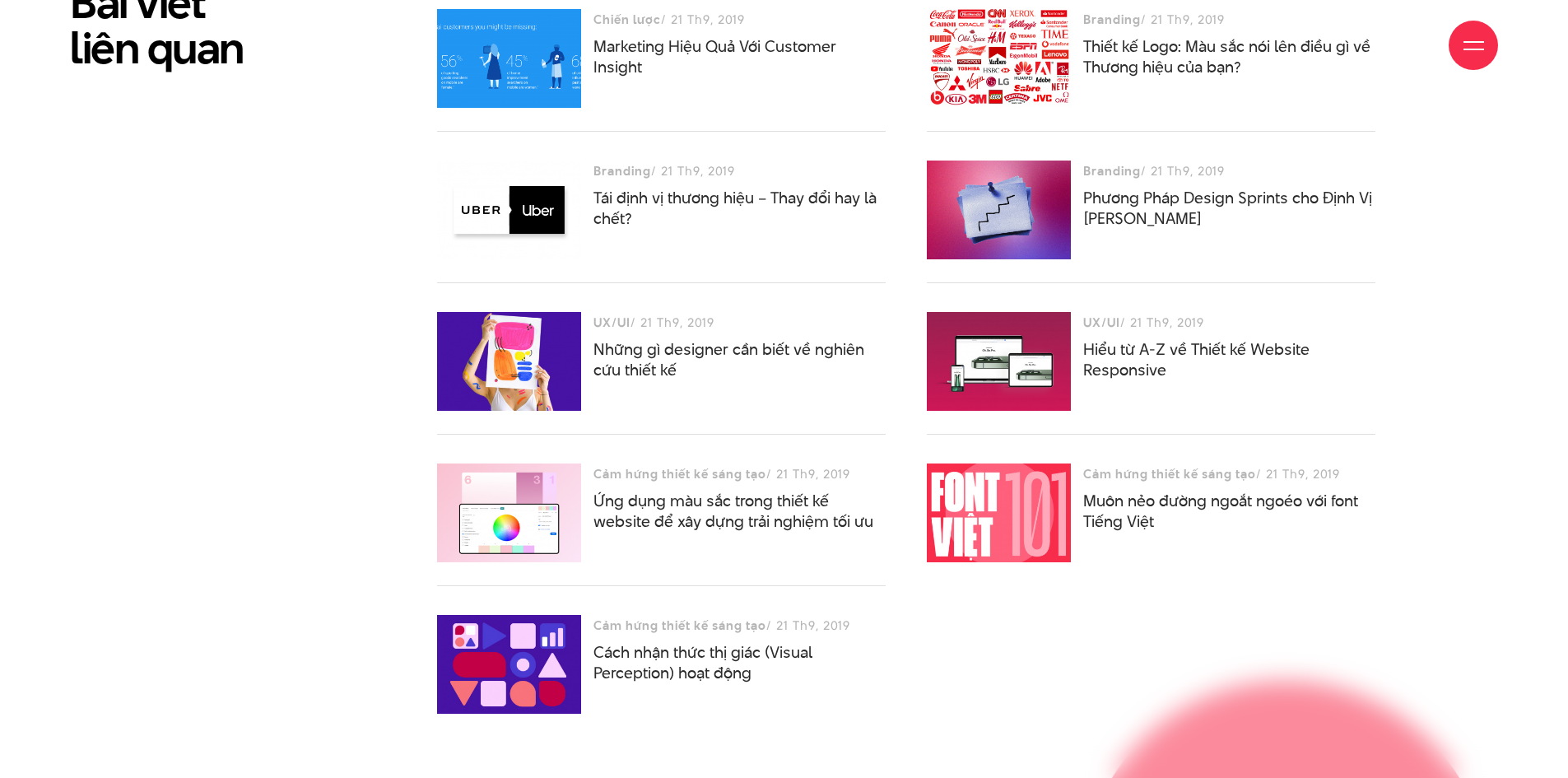
scroll to position [10373, 0]
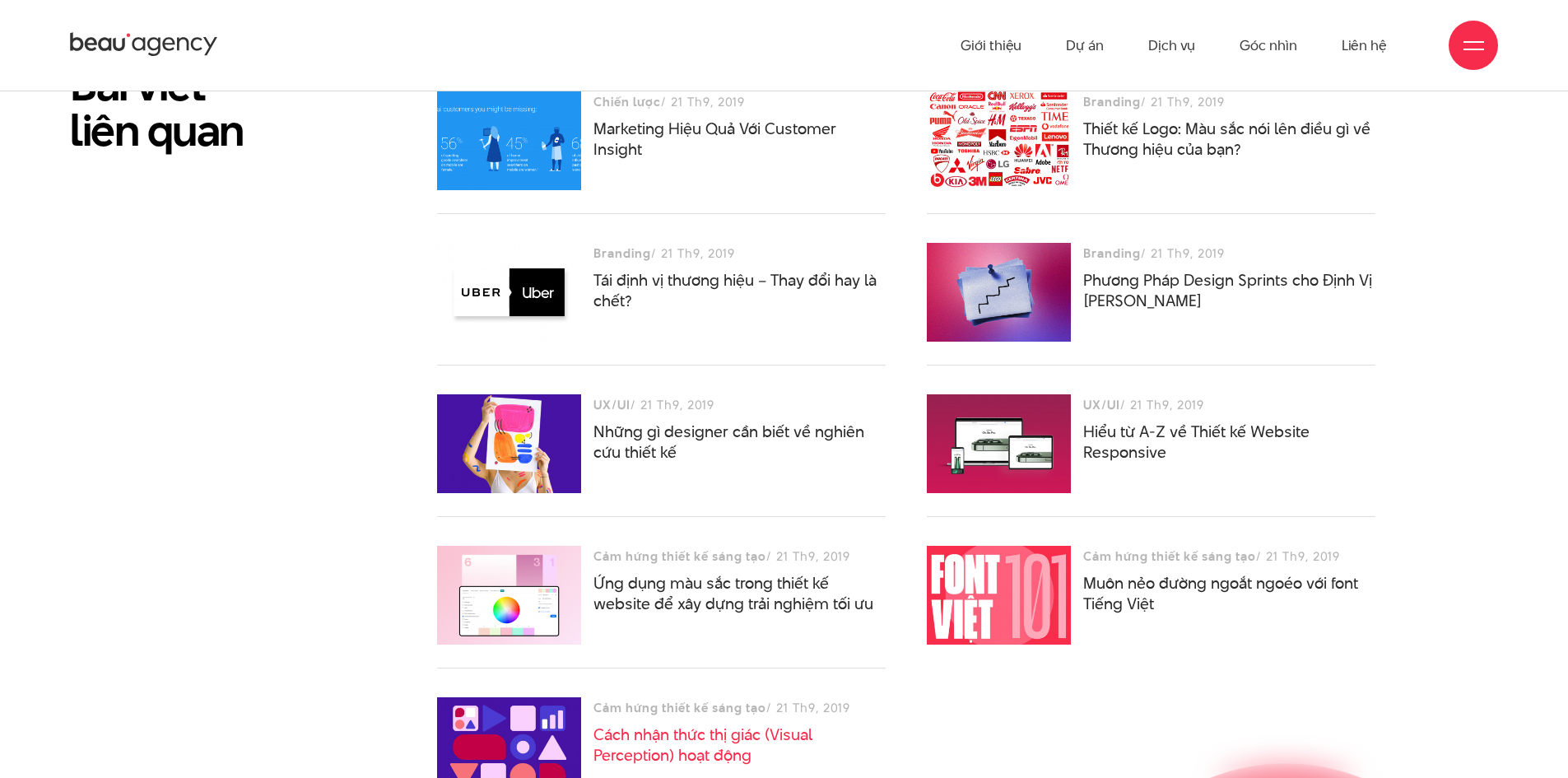
click at [720, 724] on link "Cách nhận thức thị giác (Visual Perception) hoạt động" at bounding box center [703, 745] width 219 height 43
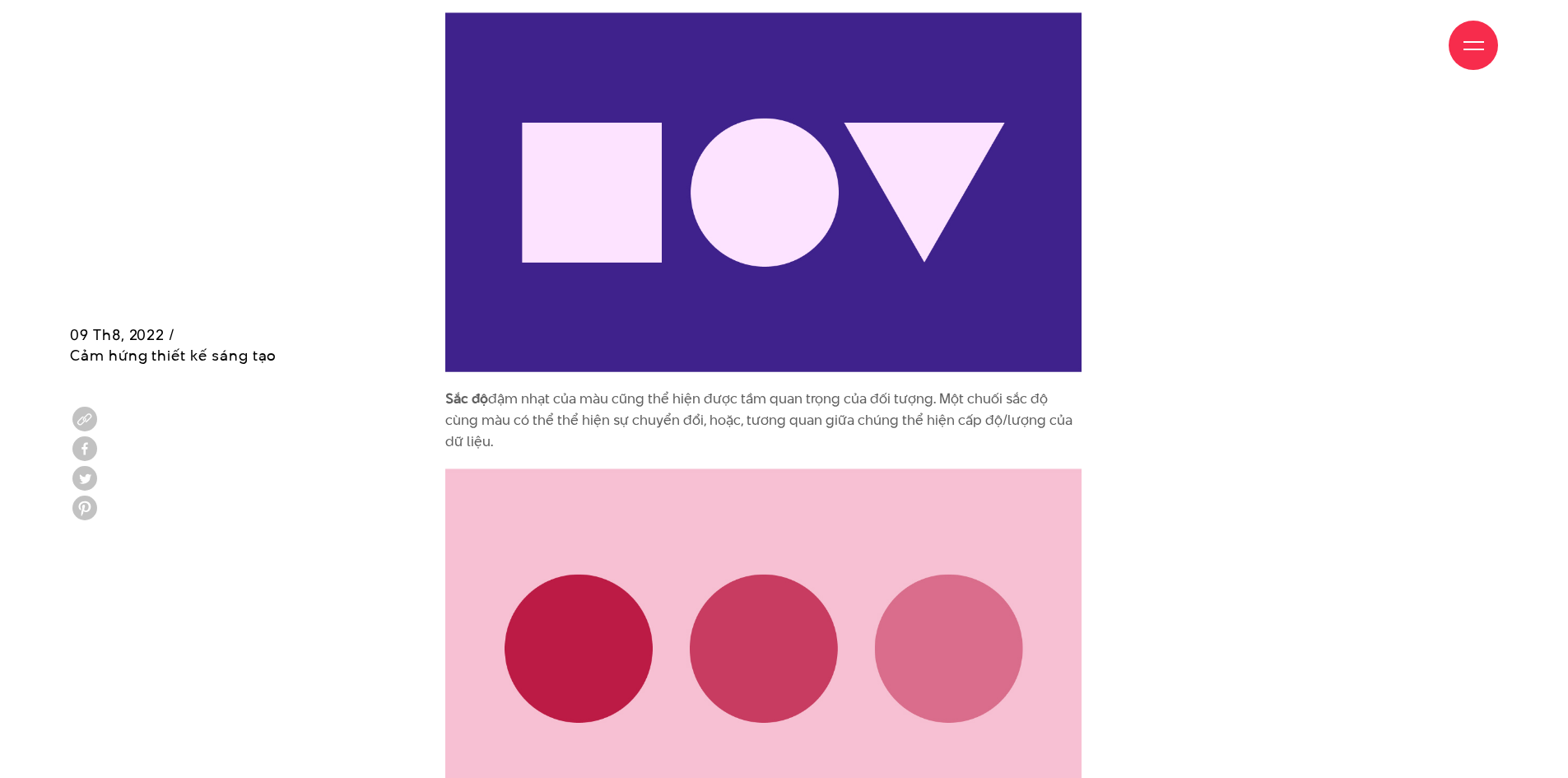
scroll to position [3375, 0]
